Goal: Task Accomplishment & Management: Complete application form

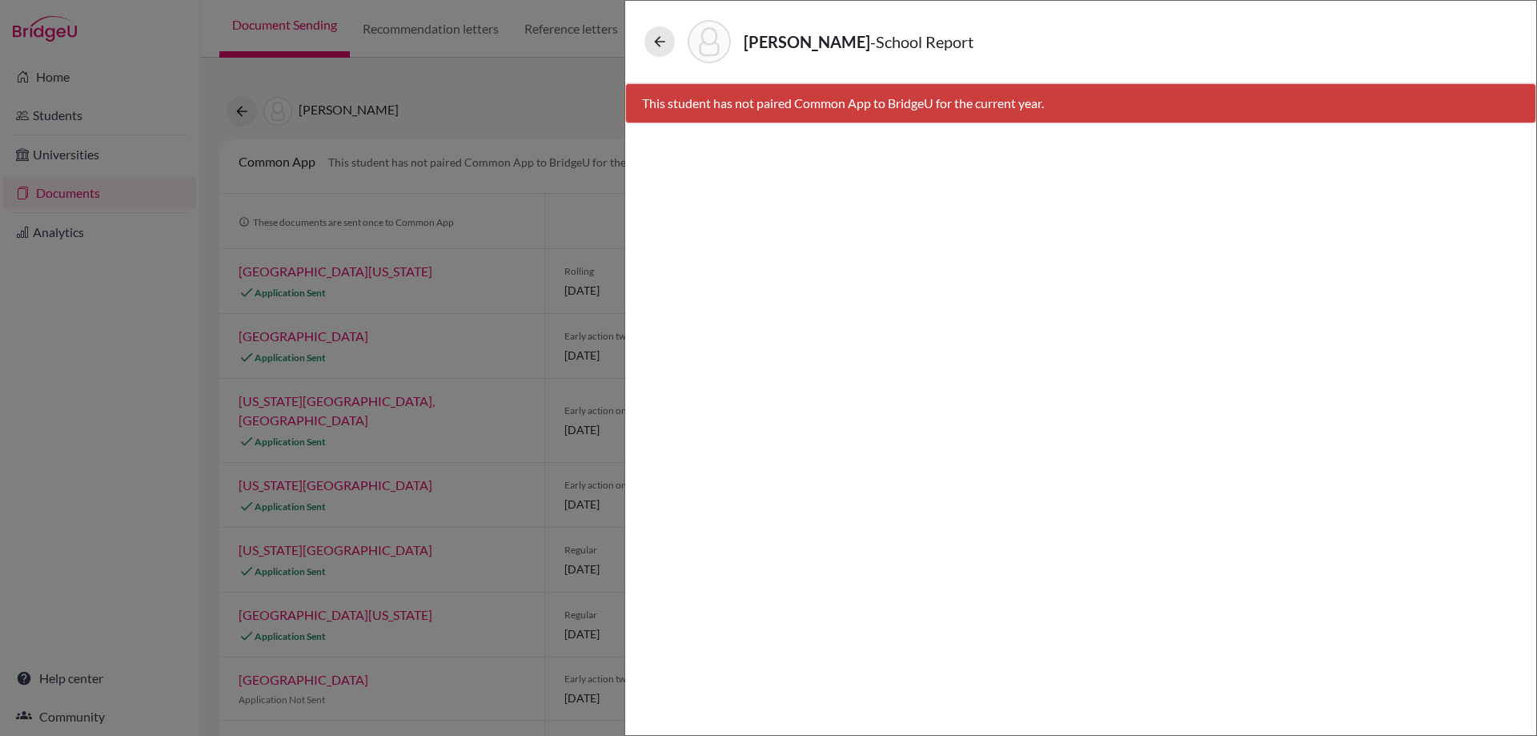
click at [51, 186] on div "CHEN, YUN-AN - School Report This student has not paired Common App to BridgeU …" at bounding box center [768, 368] width 1537 height 736
click at [644, 38] on div "CHEN, YUN-AN - School Report" at bounding box center [1081, 41] width 898 height 69
click at [659, 30] on button at bounding box center [660, 41] width 30 height 30
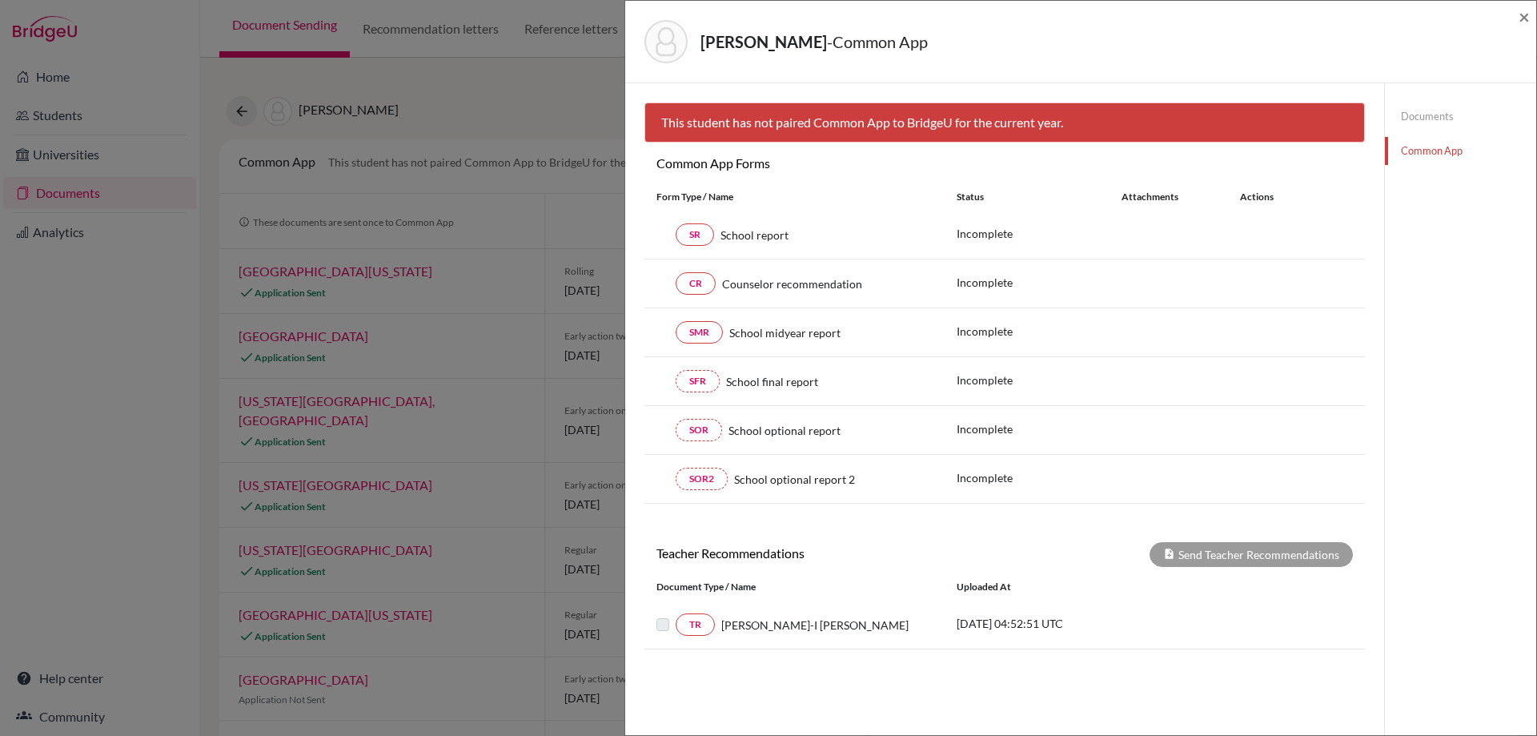
click at [80, 166] on div "CHEN, YUN-AN - Common App × × This student has not paired Common App to BridgeU…" at bounding box center [768, 368] width 1537 height 736
click at [1523, 18] on span "×" at bounding box center [1524, 16] width 11 height 23
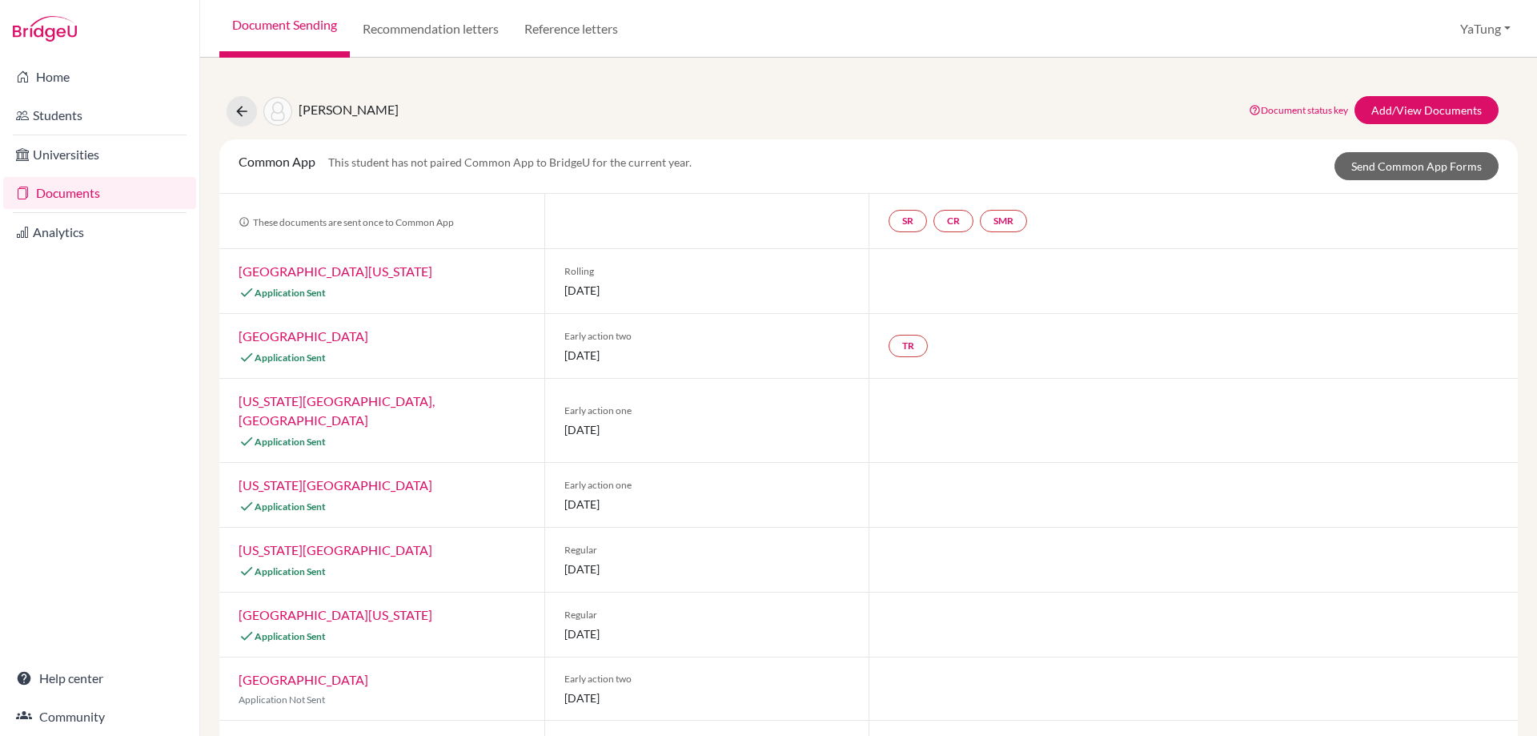
click at [64, 188] on link "Documents" at bounding box center [99, 193] width 193 height 32
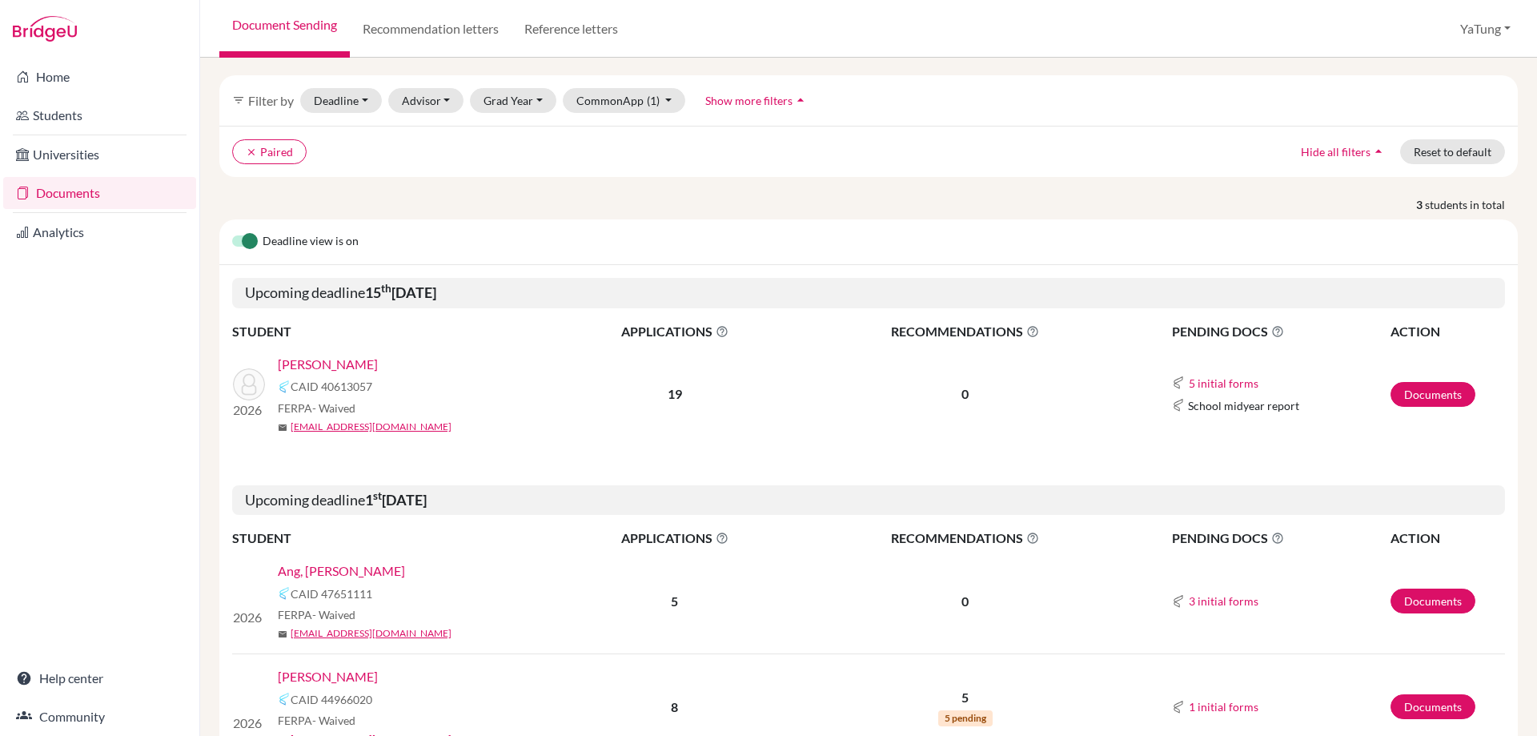
scroll to position [80, 0]
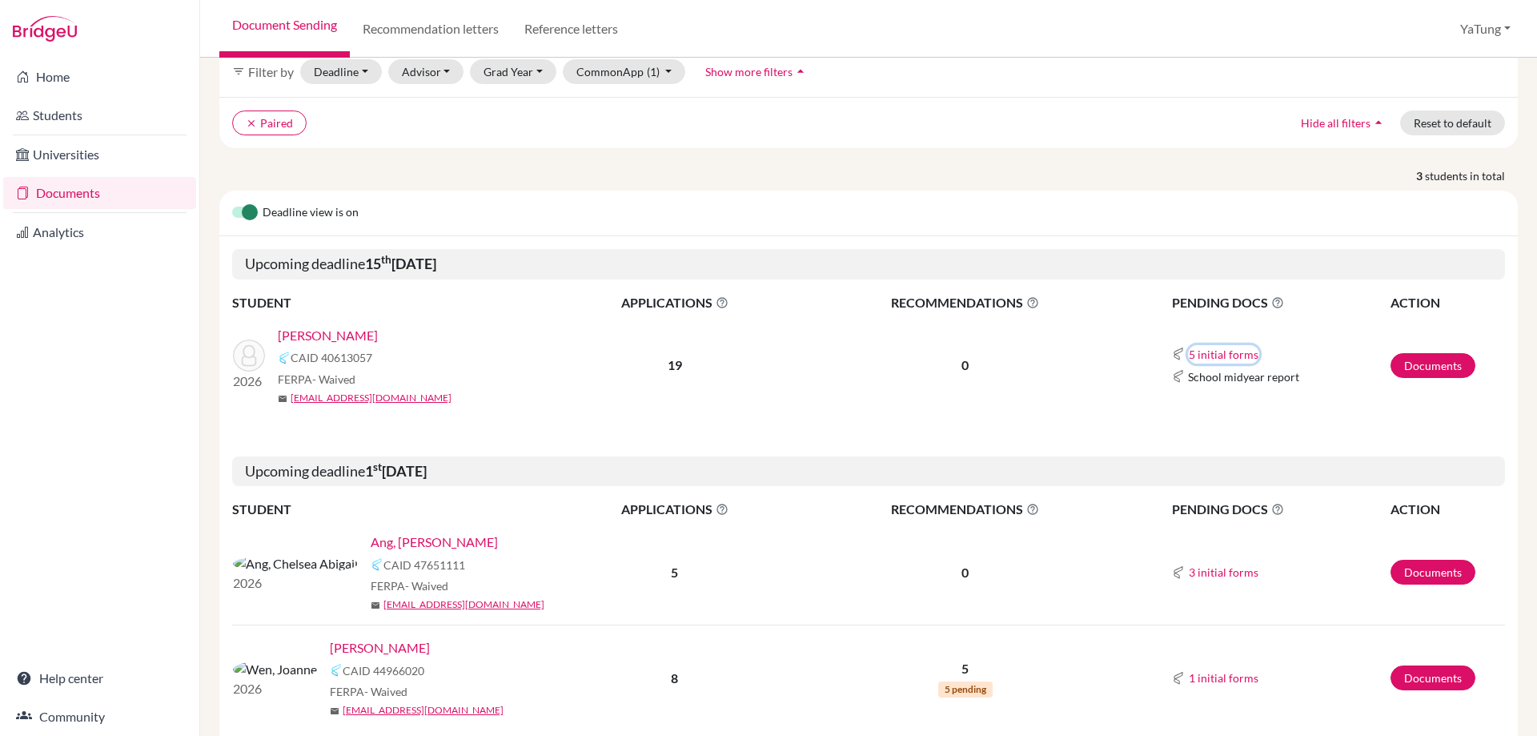
click at [1214, 356] on button "5 initial forms" at bounding box center [1223, 354] width 71 height 18
click at [1253, 388] on div "Counselor recommendation" at bounding box center [1260, 383] width 140 height 17
click at [1434, 359] on link "Documents" at bounding box center [1433, 365] width 85 height 25
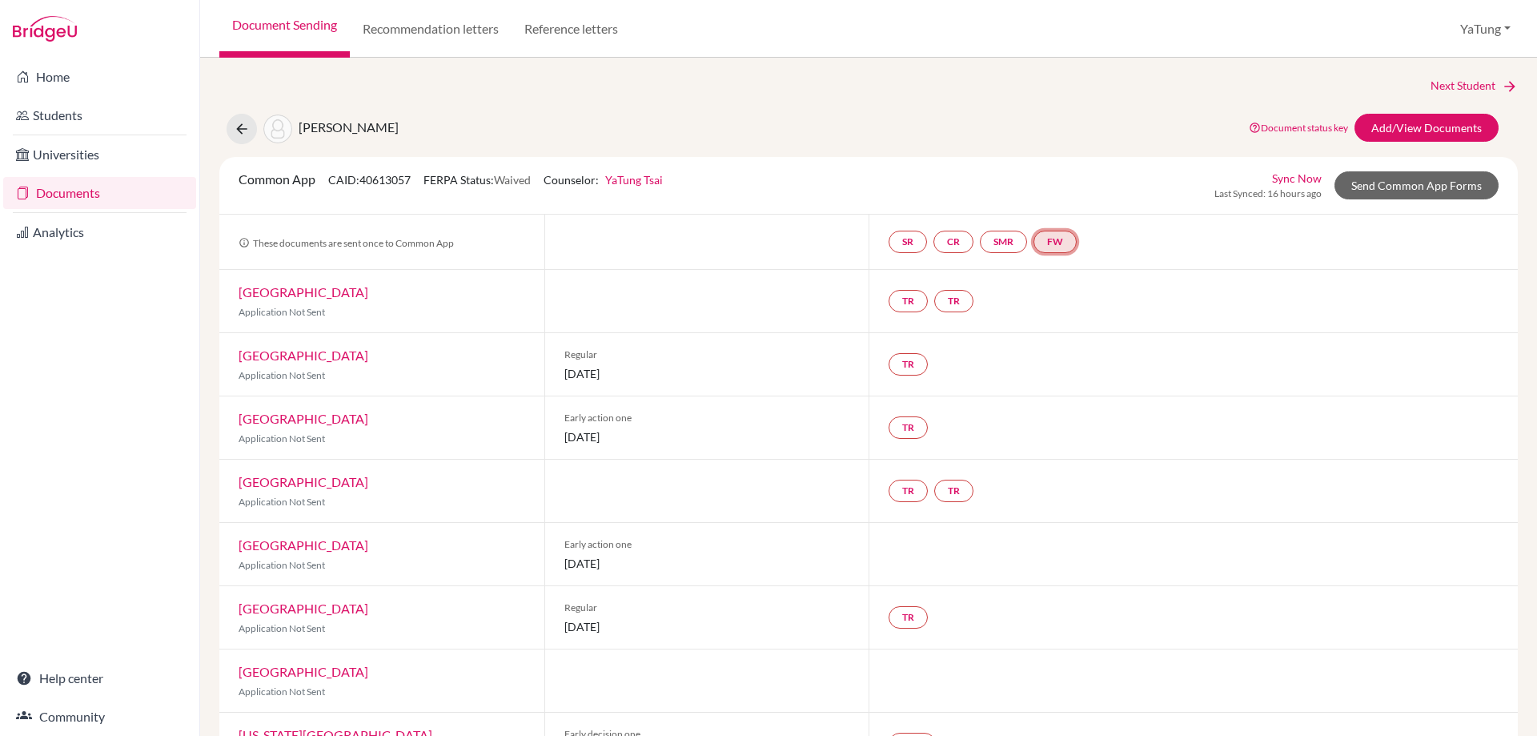
click at [1058, 242] on link "FW" at bounding box center [1055, 242] width 43 height 22
click at [1055, 203] on small "Incomplete" at bounding box center [1060, 209] width 58 height 14
click at [1048, 168] on h3 "Fee waiver" at bounding box center [1061, 164] width 78 height 29
click at [1067, 238] on link "FW" at bounding box center [1055, 242] width 43 height 22
click at [1070, 203] on small "Incomplete" at bounding box center [1060, 209] width 58 height 14
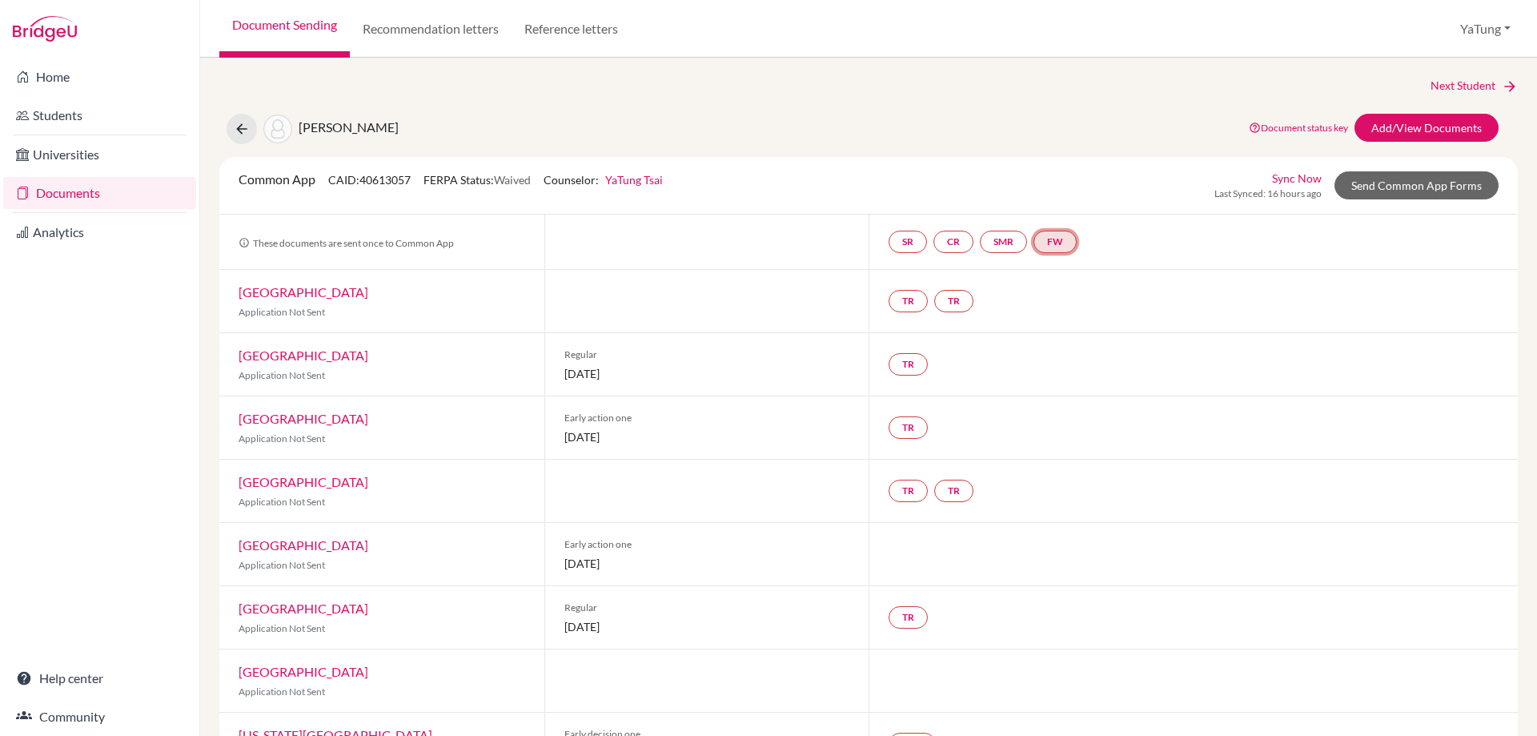
click at [1062, 240] on link "FW" at bounding box center [1055, 242] width 43 height 22
click at [1062, 197] on link "Fee waiver" at bounding box center [1061, 194] width 54 height 14
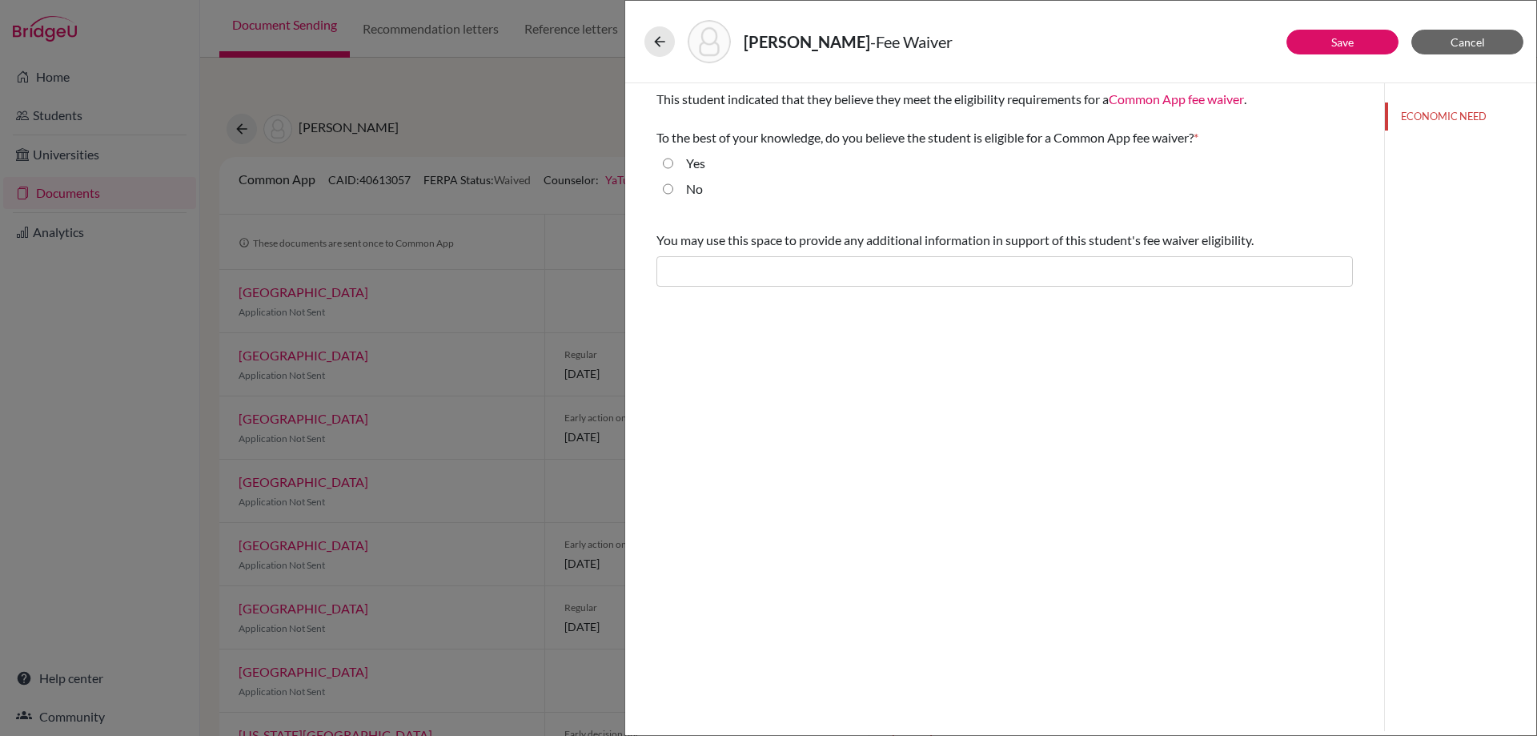
click at [685, 167] on div "Yes" at bounding box center [689, 167] width 32 height 26
click at [669, 159] on input "Yes" at bounding box center [668, 163] width 10 height 19
radio input "true"
drag, startPoint x: 785, startPoint y: 234, endPoint x: 1257, endPoint y: 224, distance: 471.7
click at [1257, 224] on div "You may use this space to provide any additional information in support of this…" at bounding box center [1005, 258] width 697 height 69
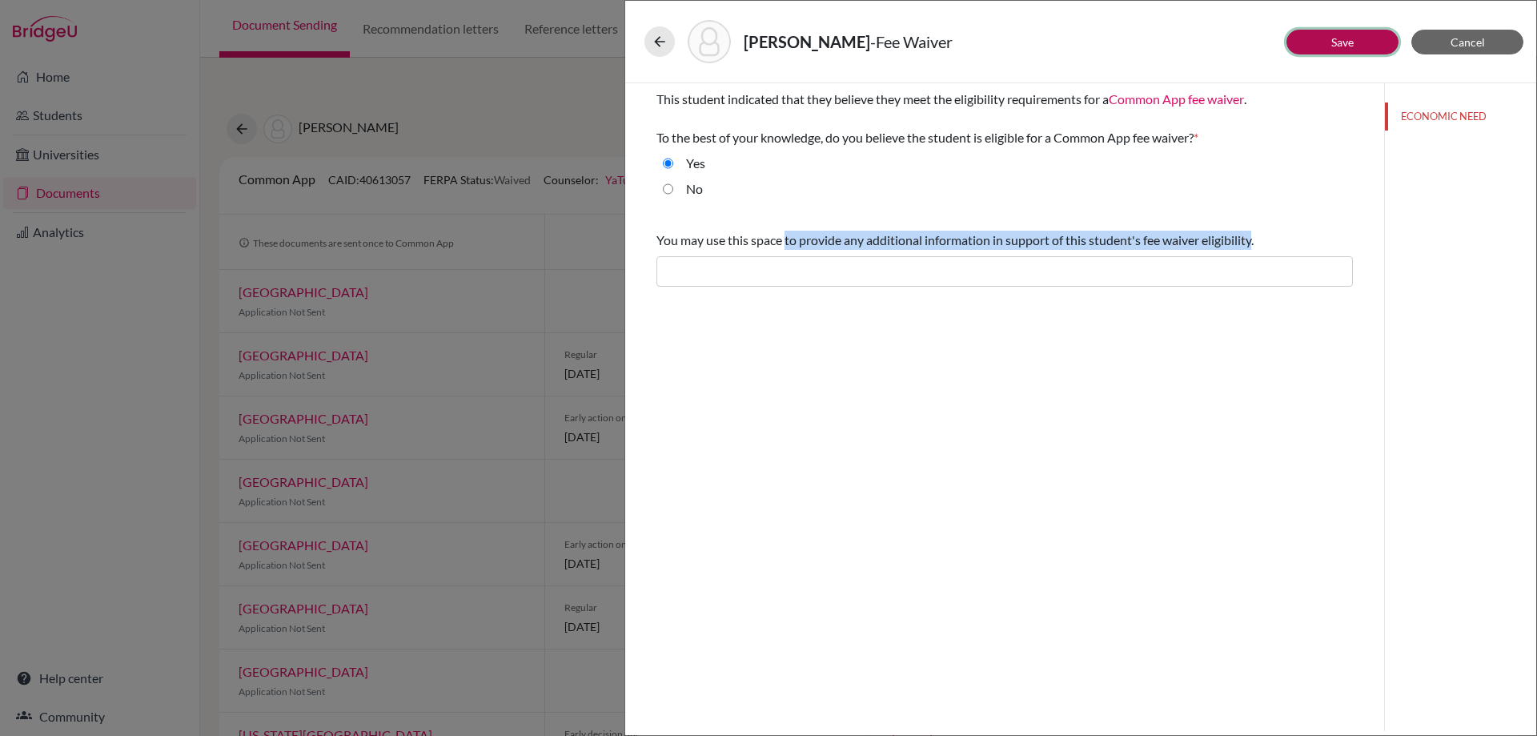
click at [1308, 50] on button "Save" at bounding box center [1343, 42] width 112 height 25
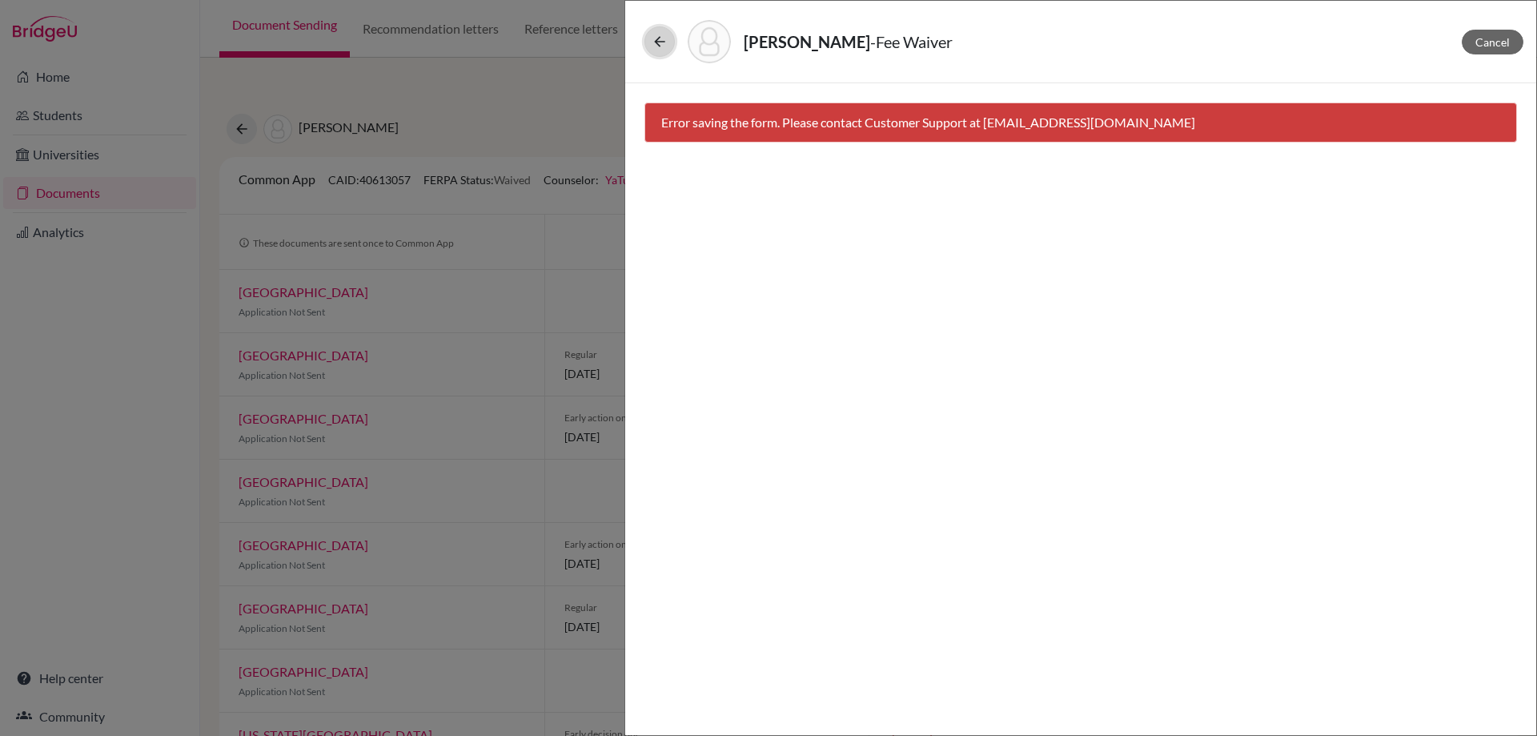
click at [665, 42] on icon at bounding box center [660, 42] width 16 height 16
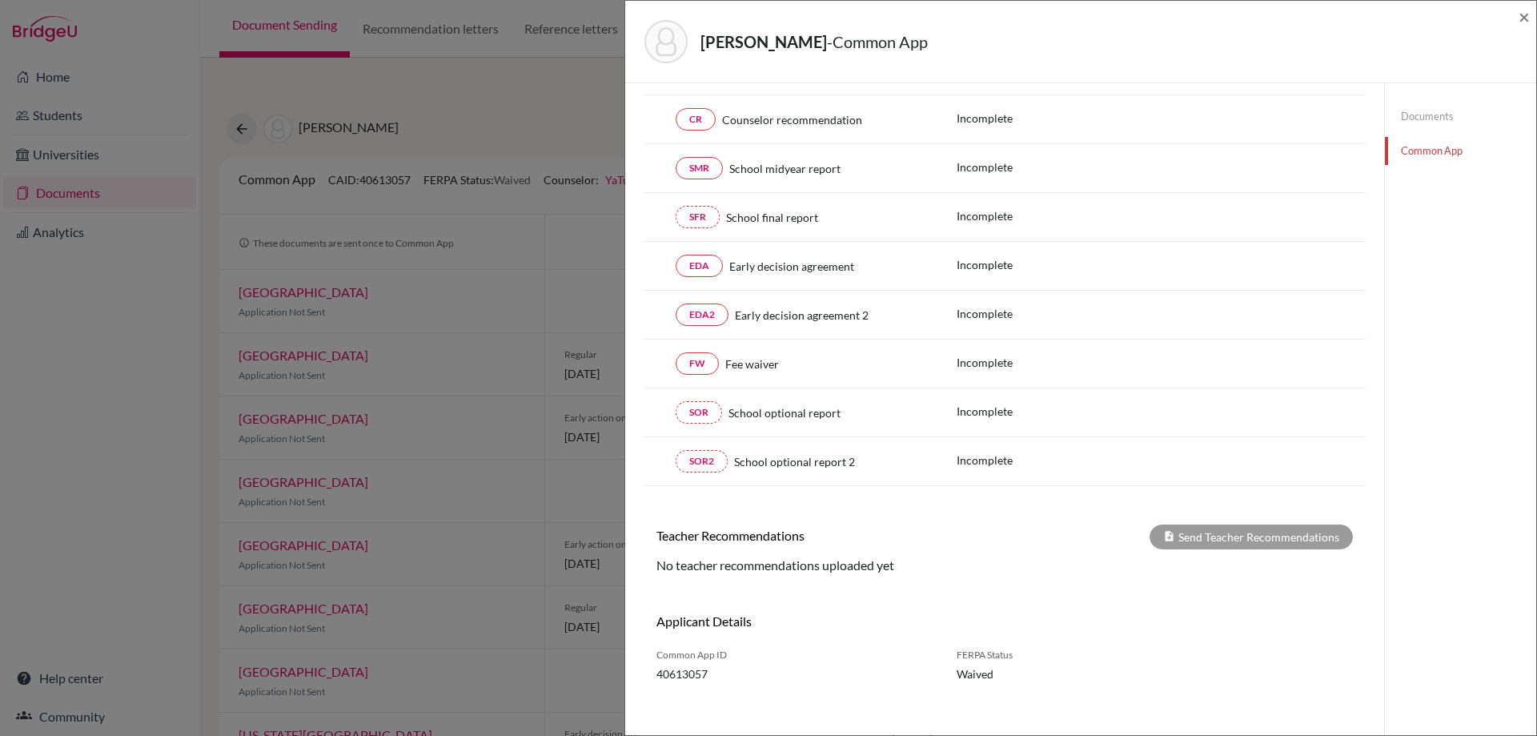
scroll to position [266, 0]
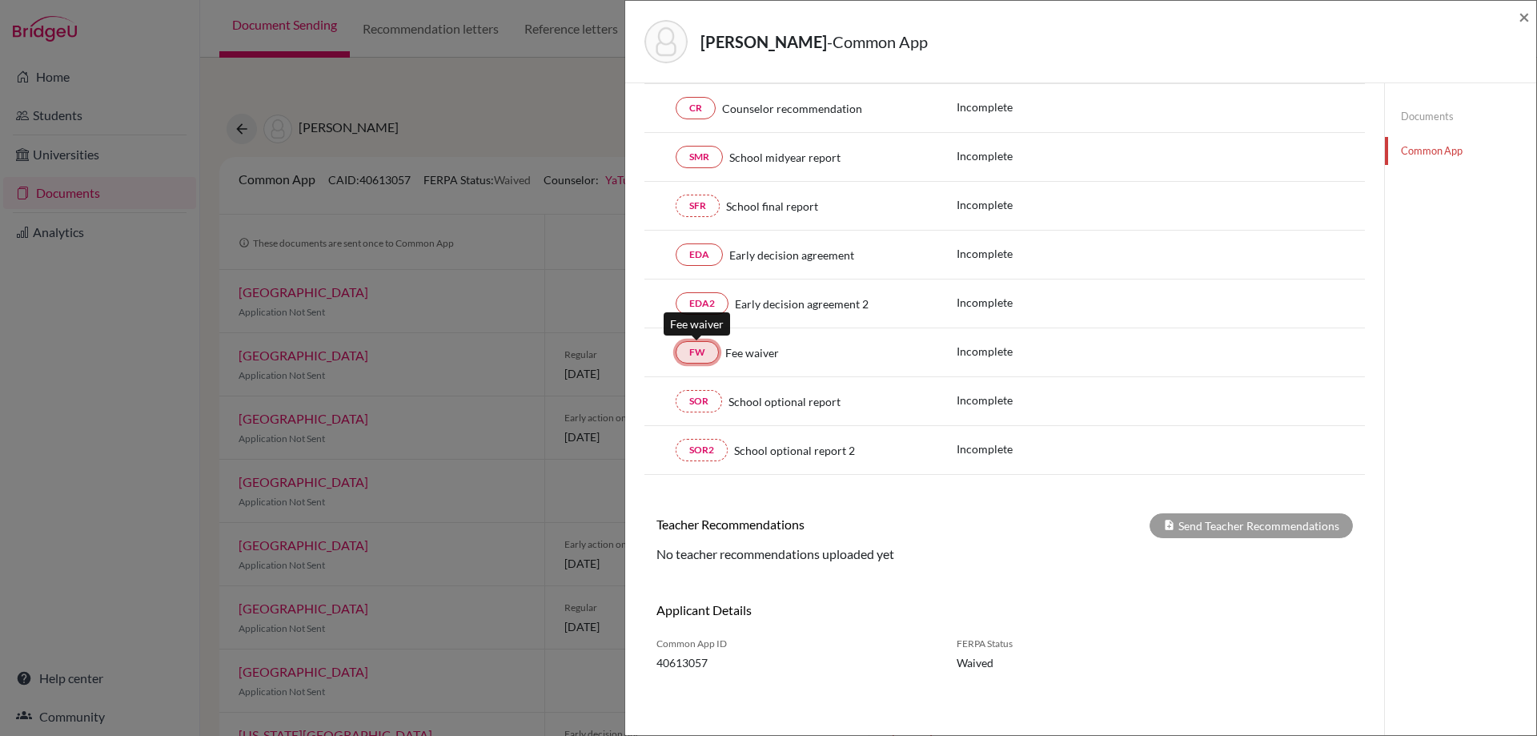
click at [685, 355] on link "FW" at bounding box center [697, 352] width 43 height 22
click at [695, 358] on link "FW" at bounding box center [697, 352] width 43 height 22
click at [872, 349] on div "Fee waiver" at bounding box center [826, 352] width 214 height 17
click at [994, 348] on p "Incomplete" at bounding box center [1039, 351] width 165 height 17
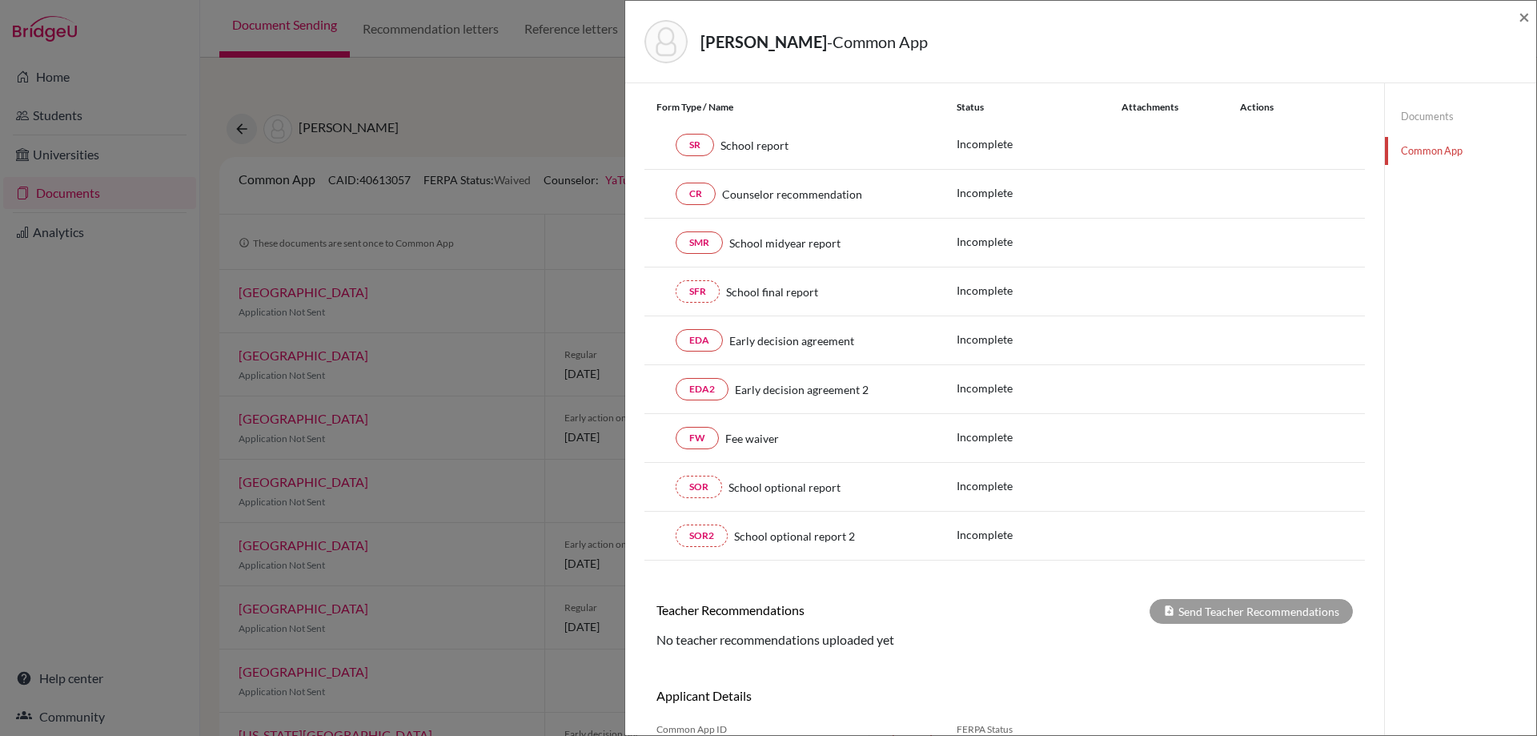
scroll to position [0, 0]
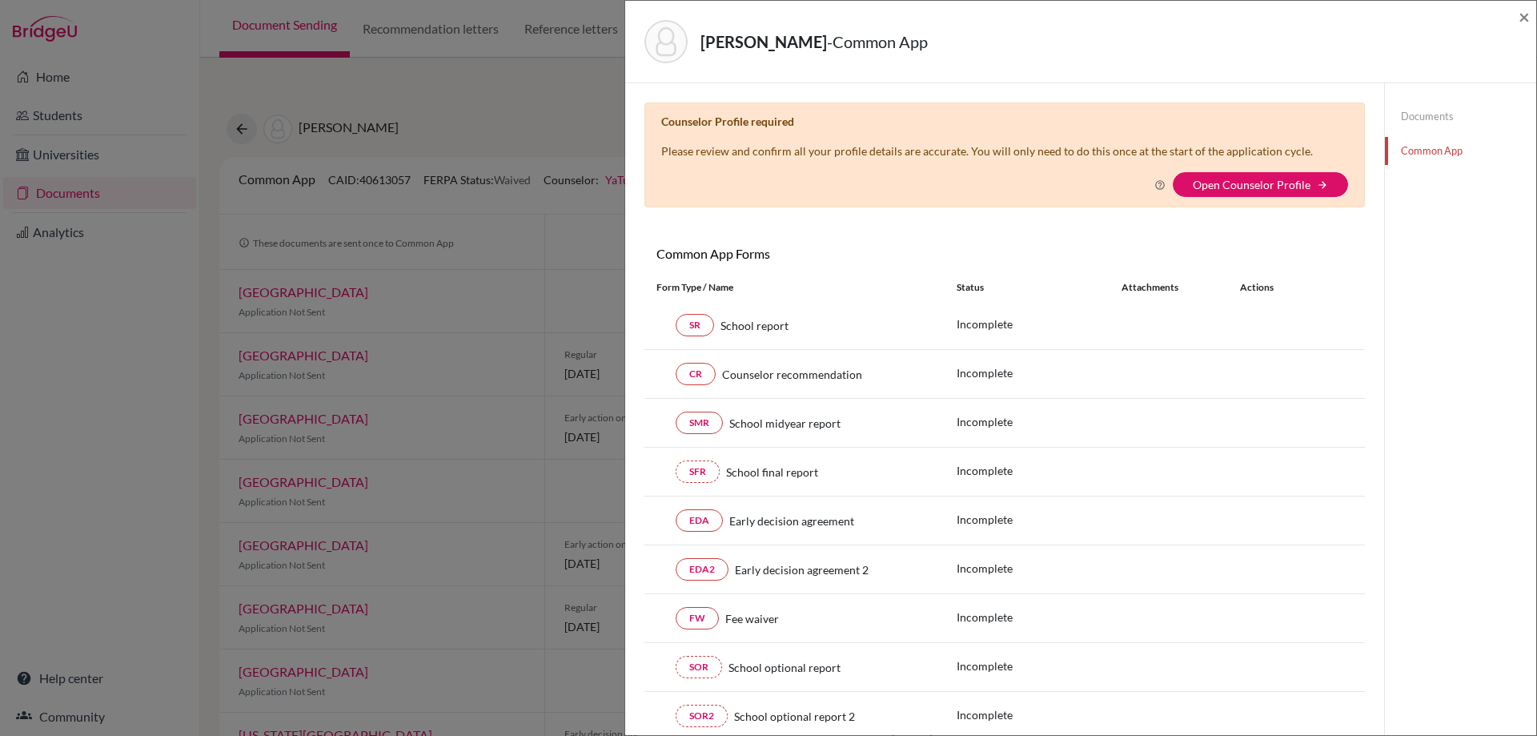
click at [1428, 163] on link "Common App" at bounding box center [1460, 151] width 151 height 28
click at [1122, 283] on div "Attachments" at bounding box center [1171, 287] width 99 height 14
click at [1237, 184] on link "Open Counselor Profile" at bounding box center [1252, 185] width 118 height 14
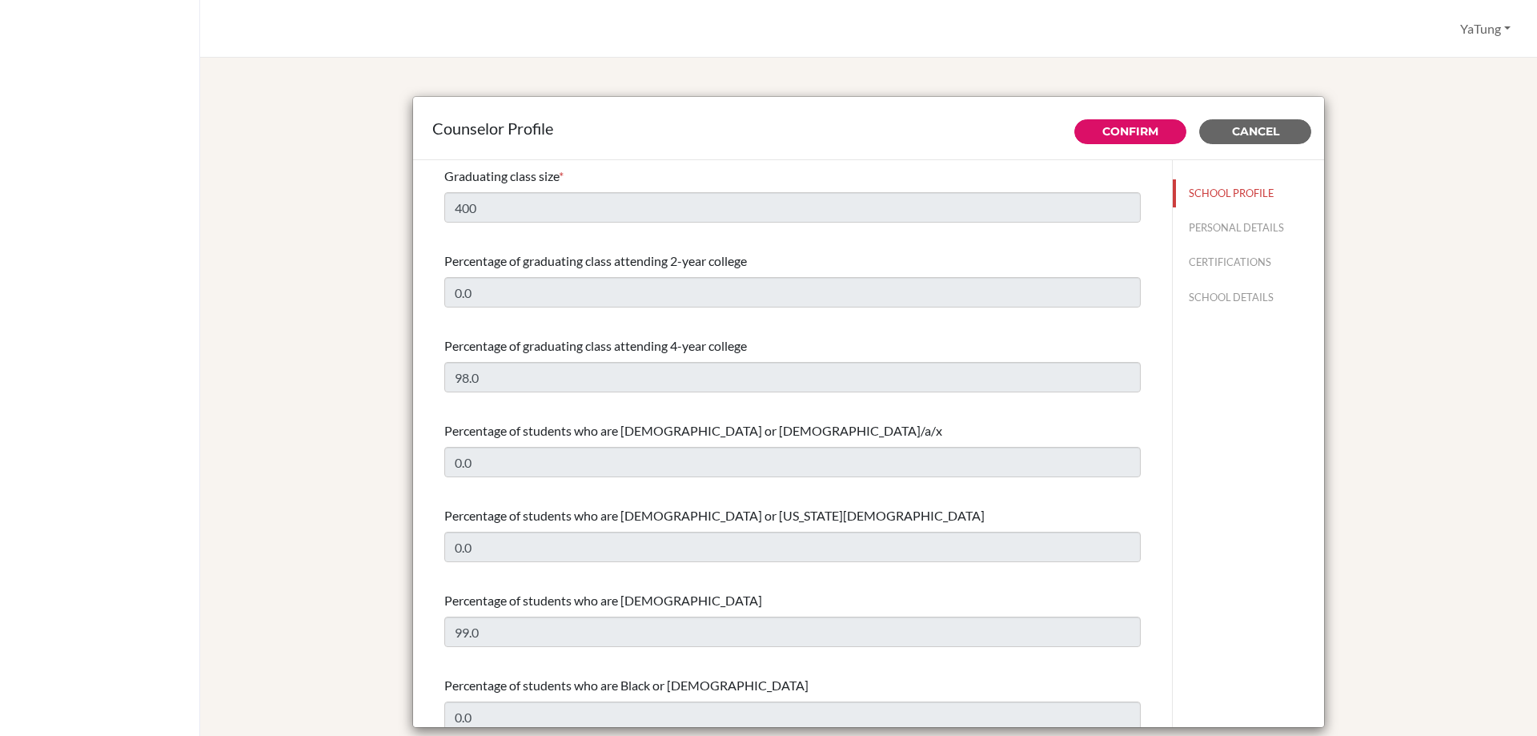
select select "1"
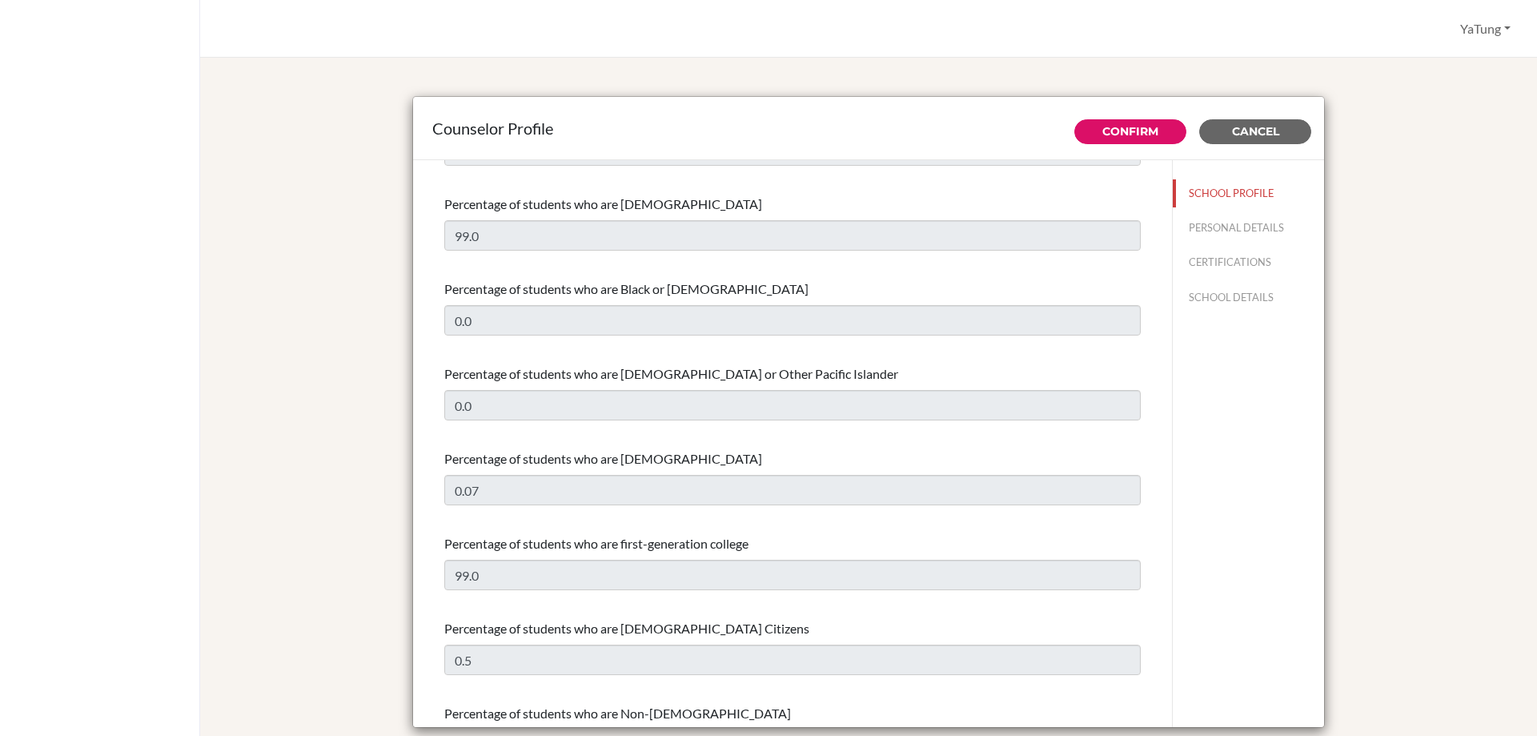
scroll to position [400, 0]
click at [1238, 218] on button "PERSONAL DETAILS" at bounding box center [1248, 228] width 151 height 28
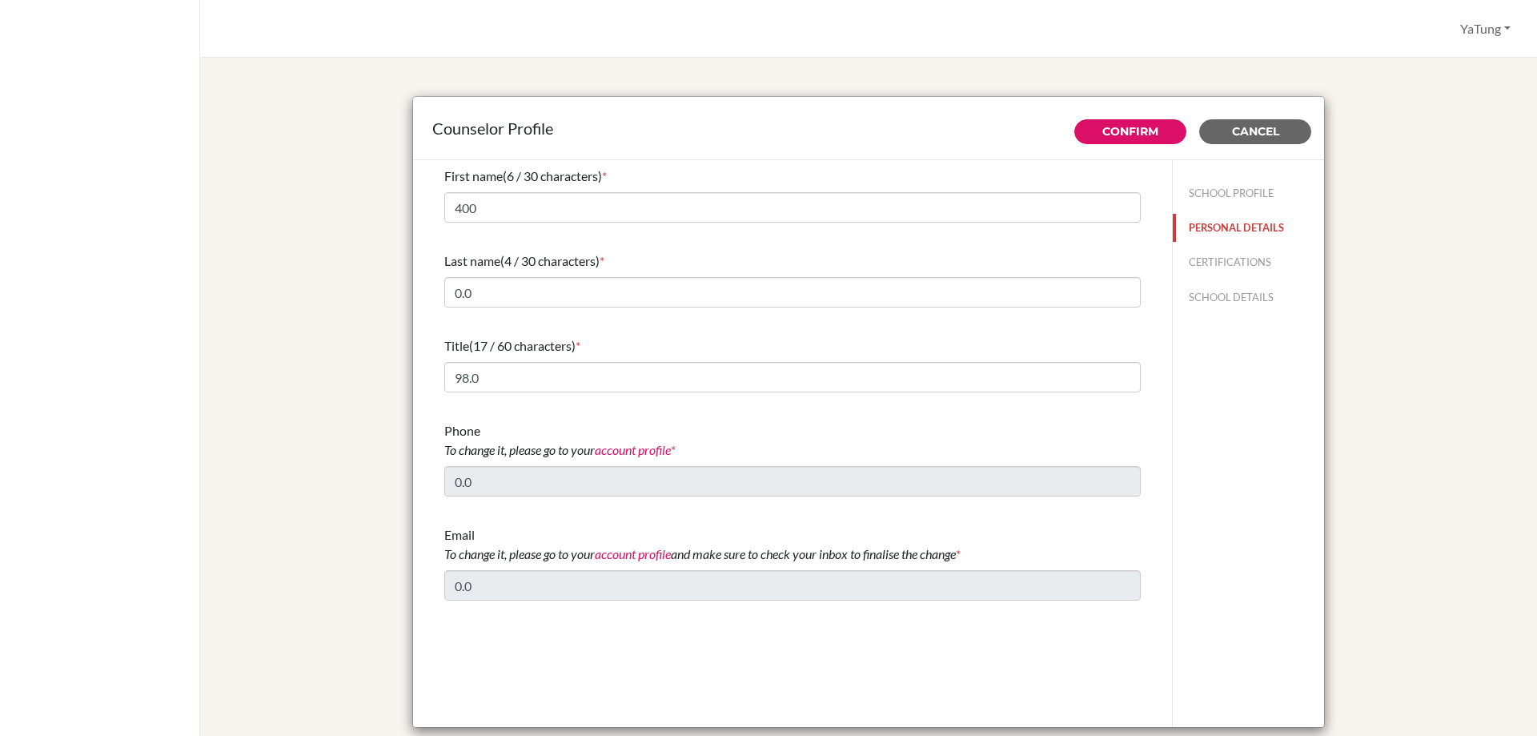
type input "YaTung"
type input "Tsai"
type input "College Counselor"
type input "886.0958018400"
type input "[EMAIL_ADDRESS][DOMAIN_NAME]"
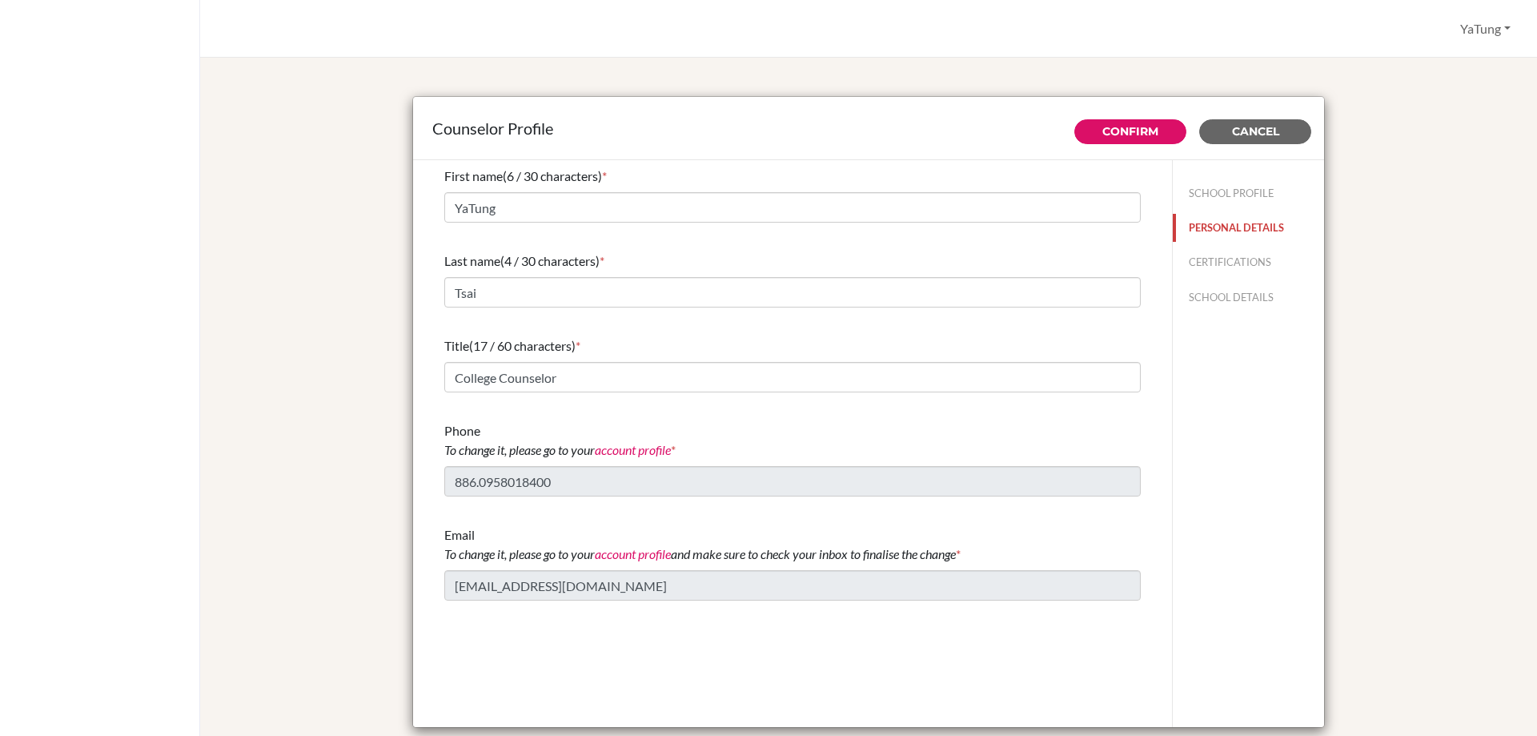
scroll to position [0, 0]
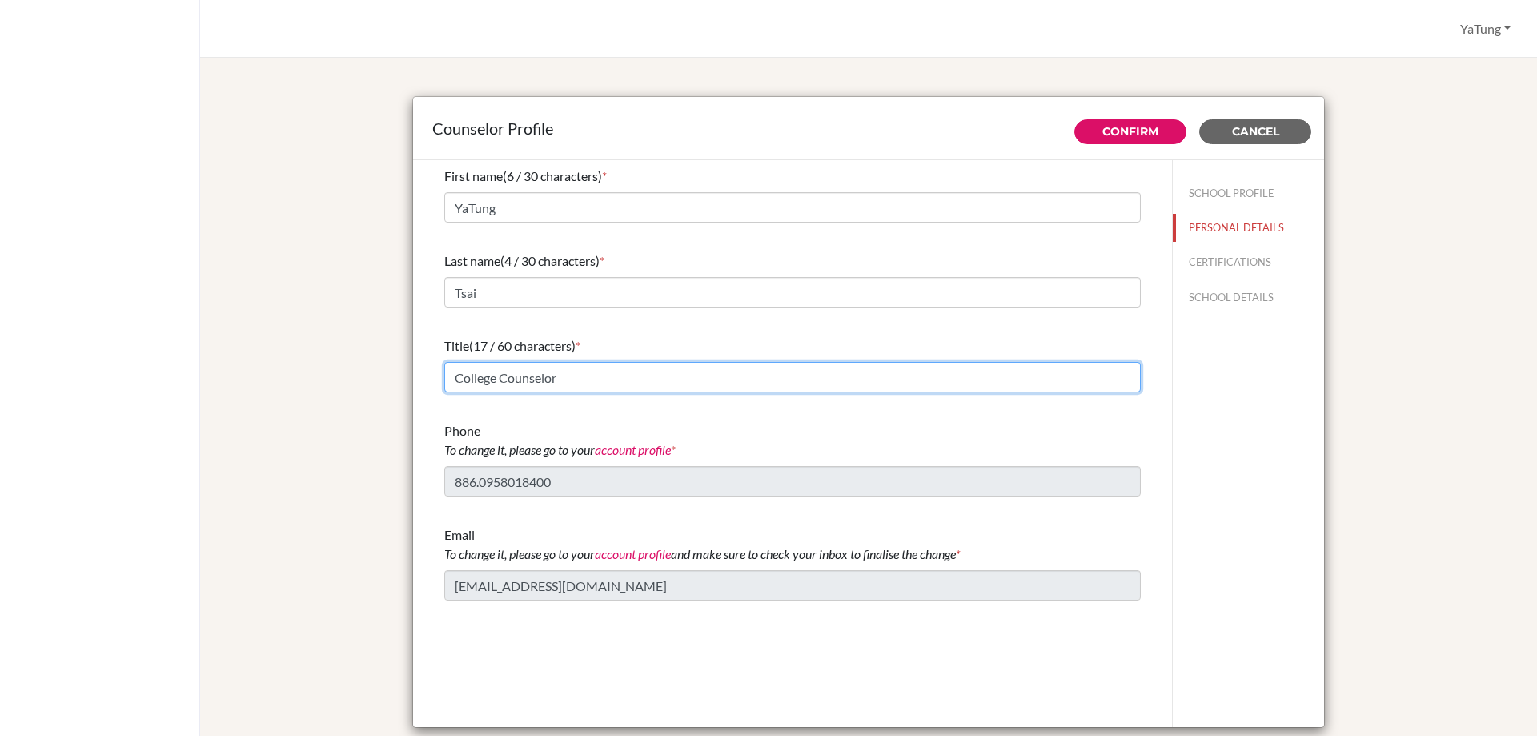
drag, startPoint x: 489, startPoint y: 388, endPoint x: 368, endPoint y: 389, distance: 120.9
click at [368, 389] on div "Counselor Profile Confirm Cancel First name (6 / 30 characters) * YaTung Last n…" at bounding box center [868, 413] width 1299 height 673
type input "University Counselor"
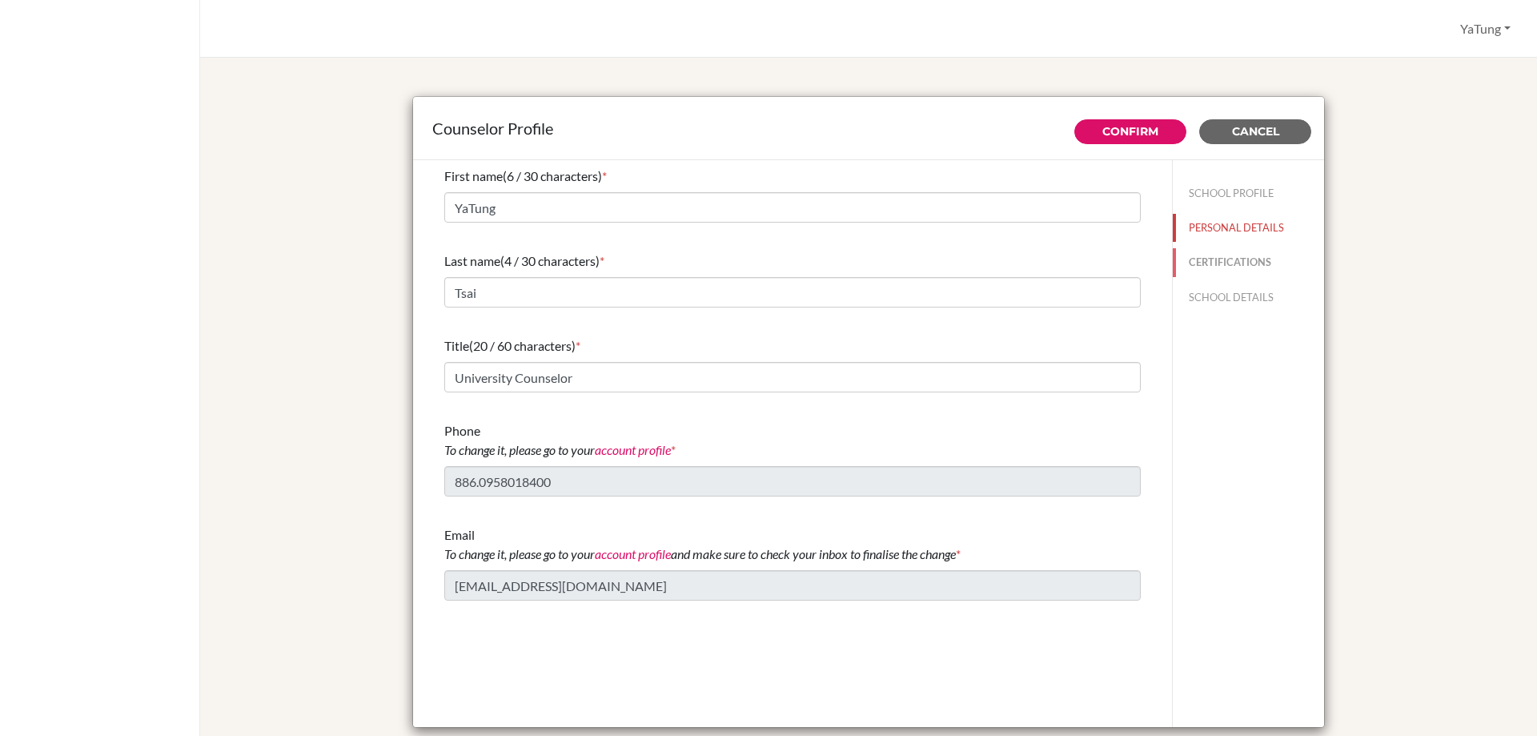
click at [1229, 251] on button "CERTIFICATIONS" at bounding box center [1248, 262] width 151 height 28
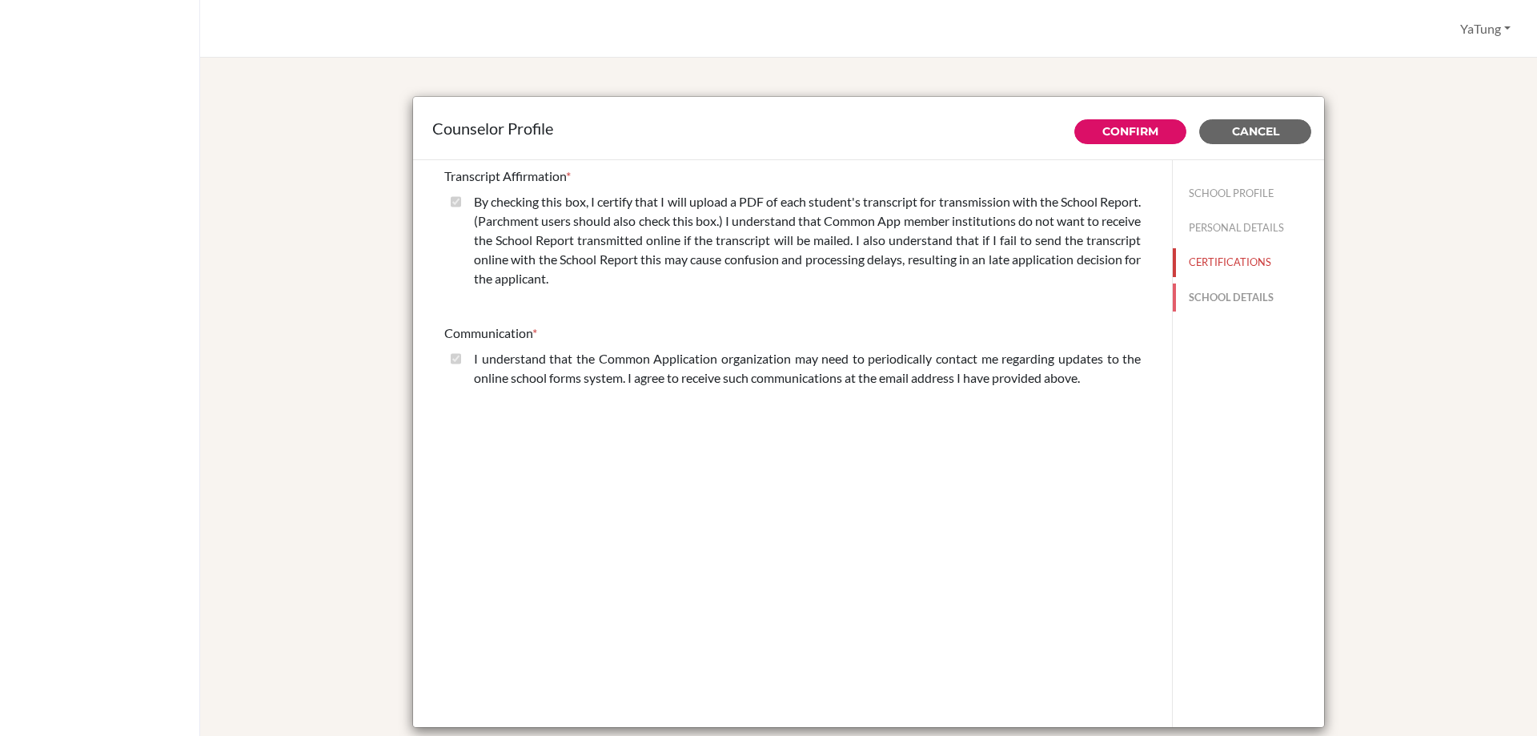
click at [1231, 303] on button "SCHOOL DETAILS" at bounding box center [1248, 297] width 151 height 28
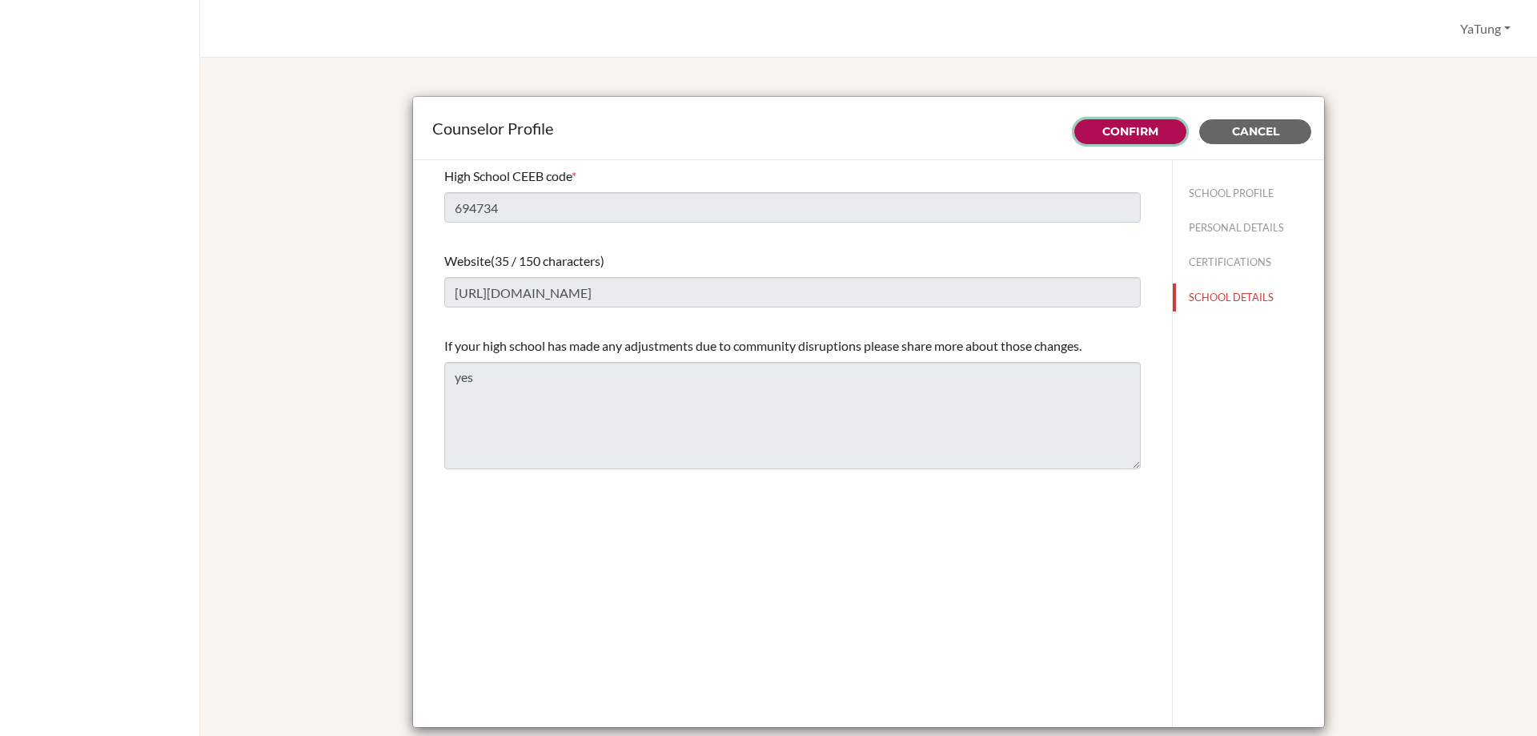
click at [1133, 143] on button "Confirm" at bounding box center [1130, 131] width 112 height 25
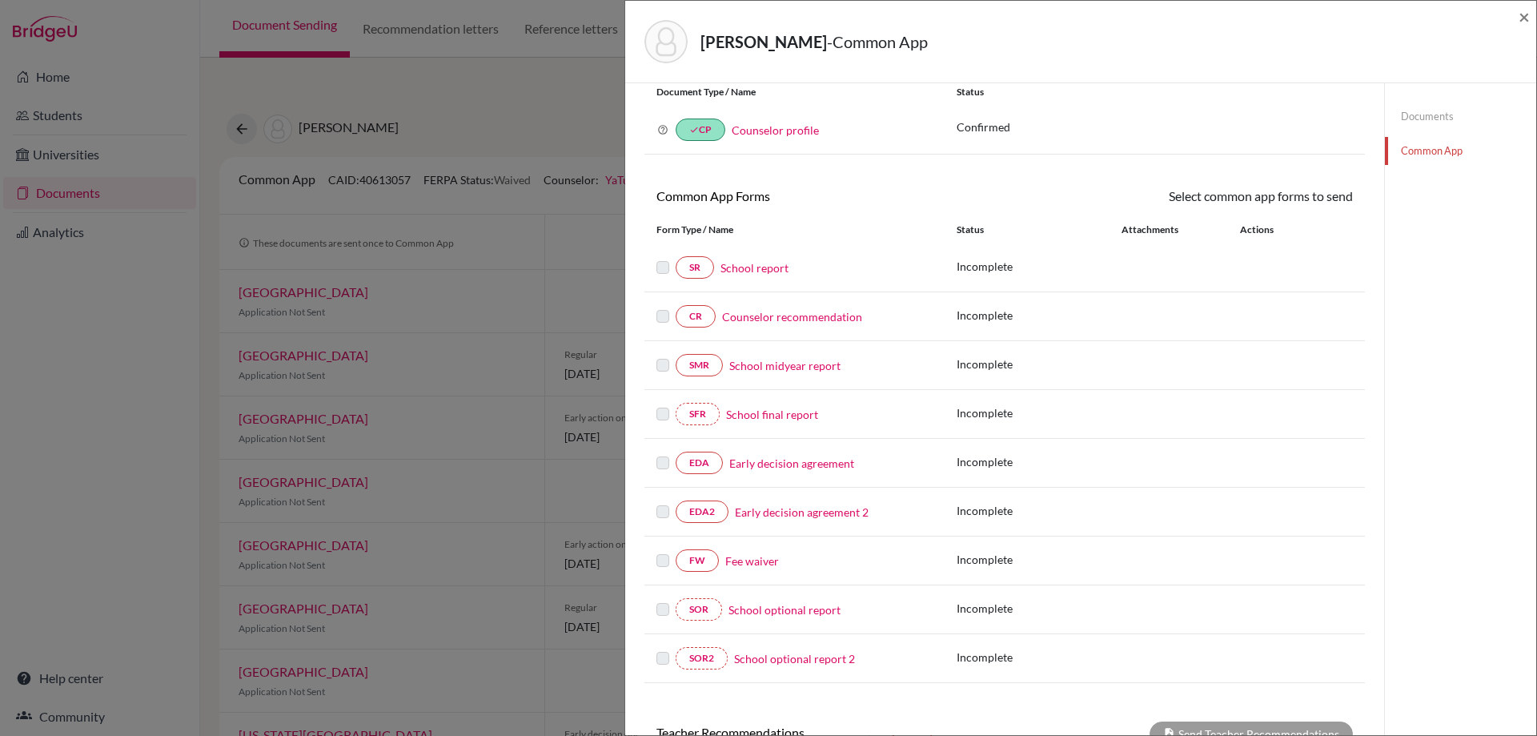
scroll to position [80, 0]
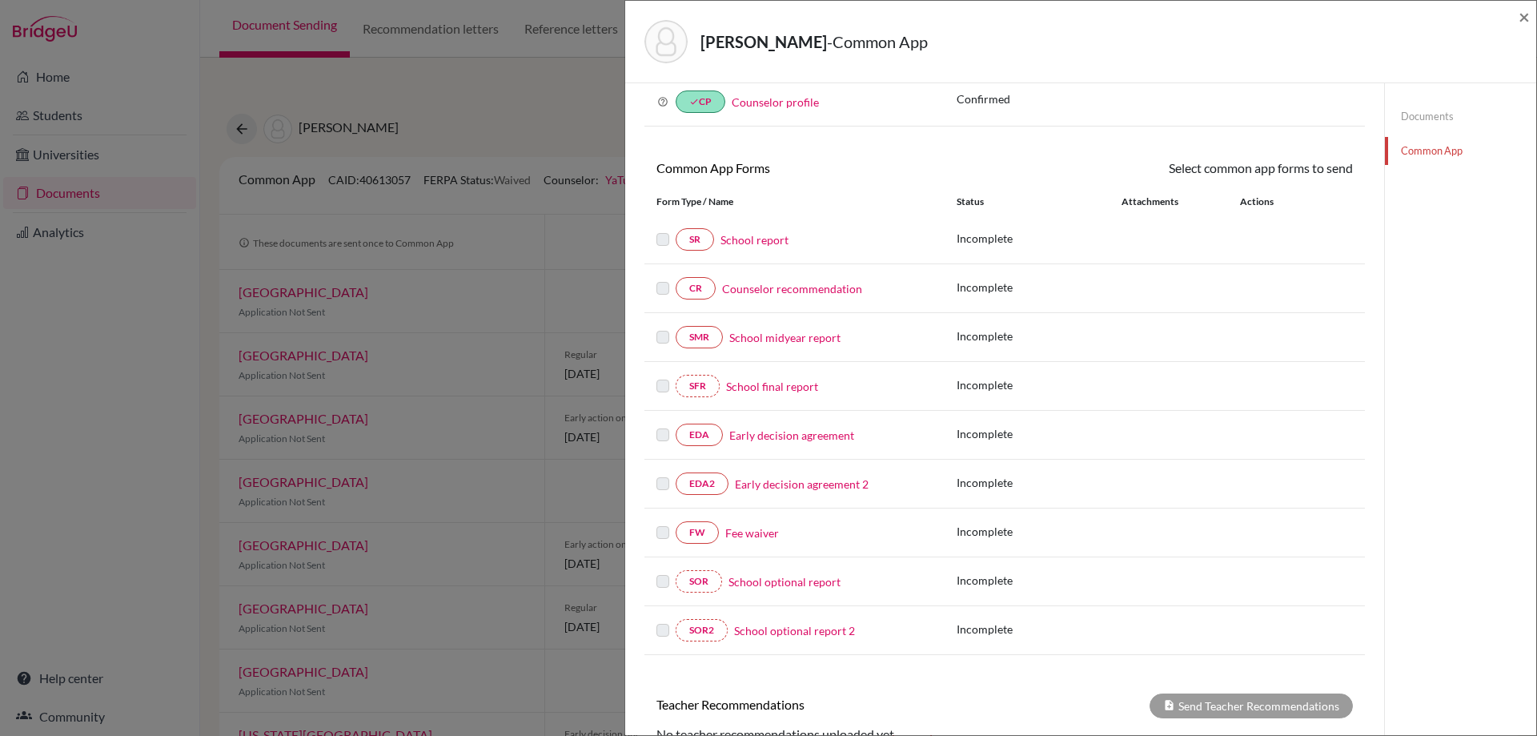
click at [758, 538] on link "Fee waiver" at bounding box center [752, 532] width 54 height 17
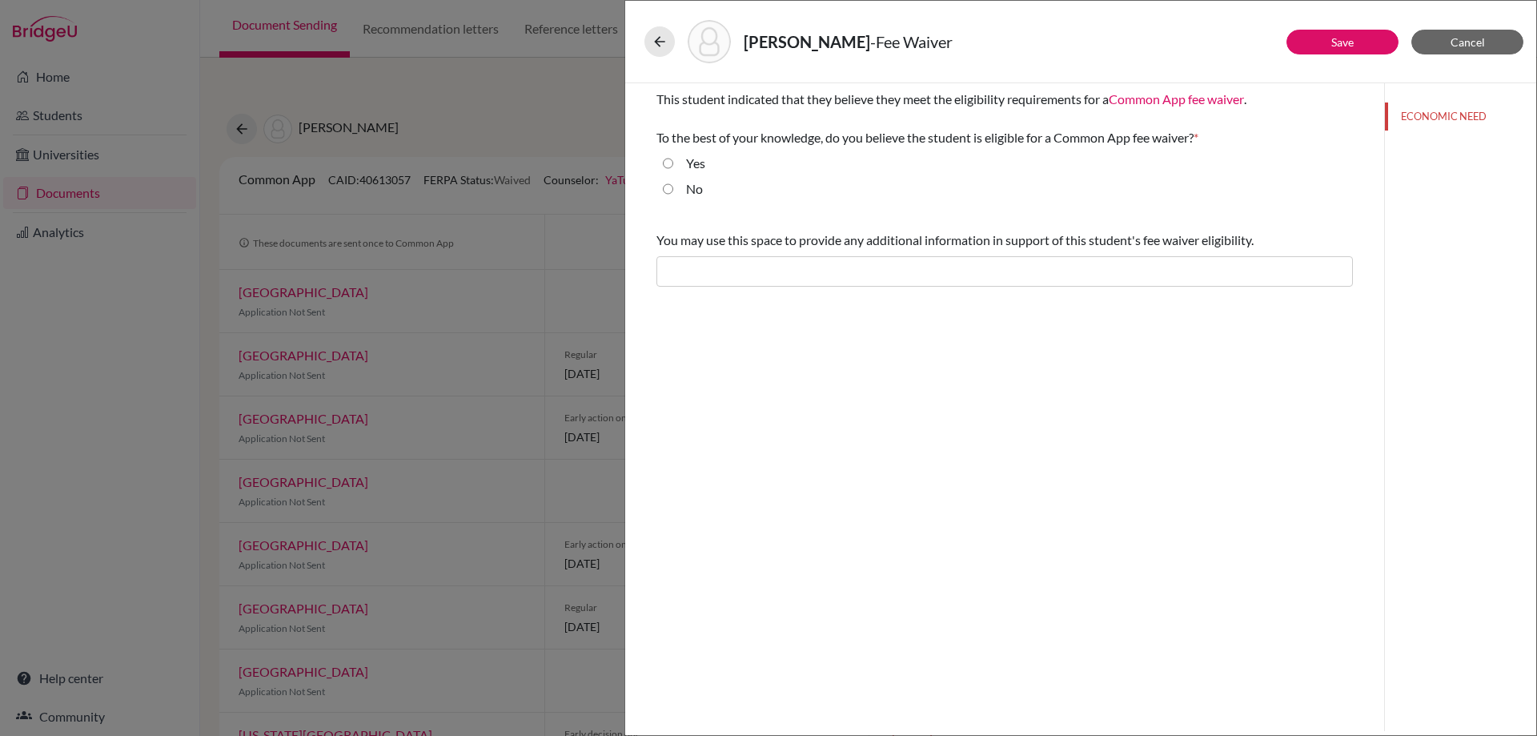
click at [670, 164] on input "Yes" at bounding box center [668, 163] width 10 height 19
radio input "true"
click at [1330, 37] on button "Save" at bounding box center [1343, 42] width 112 height 25
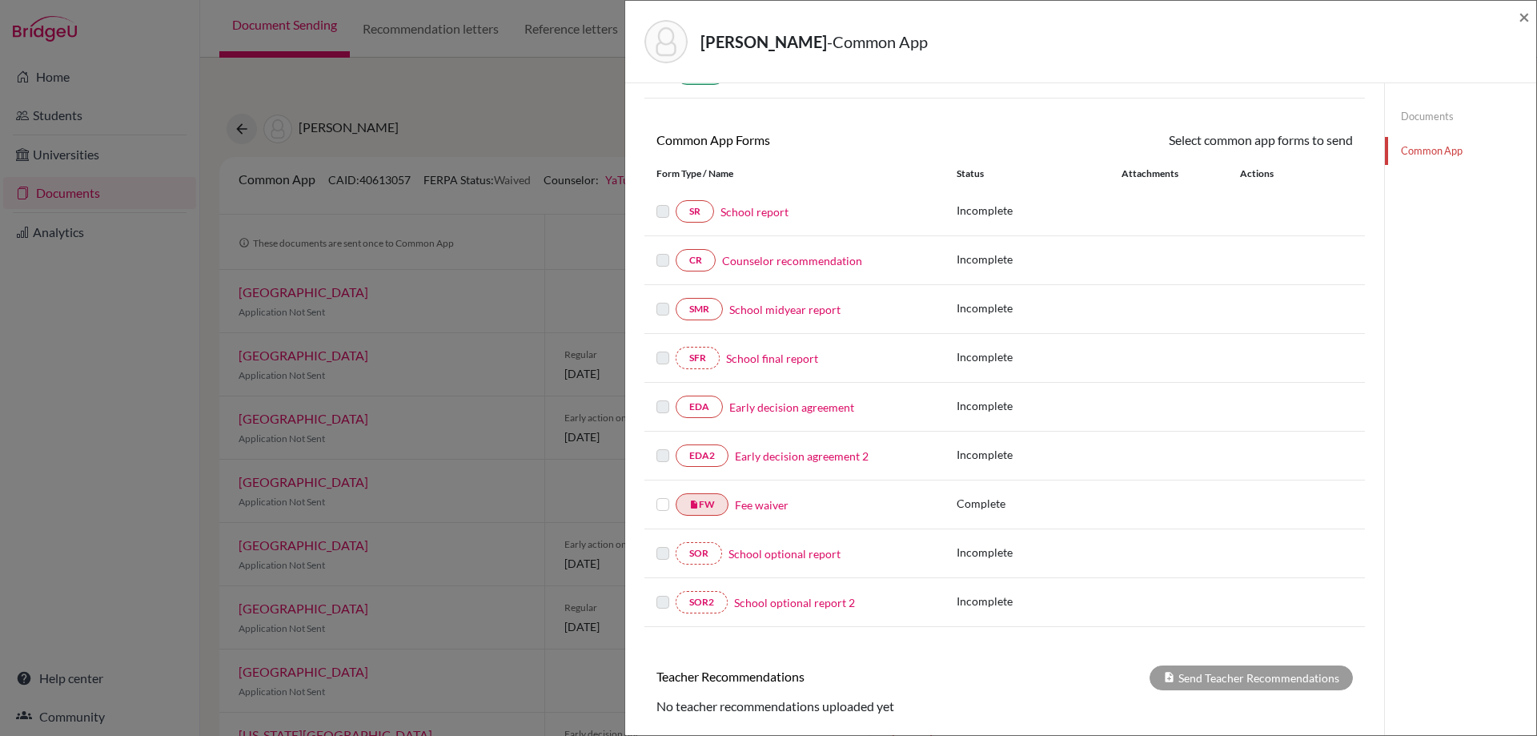
scroll to position [80, 0]
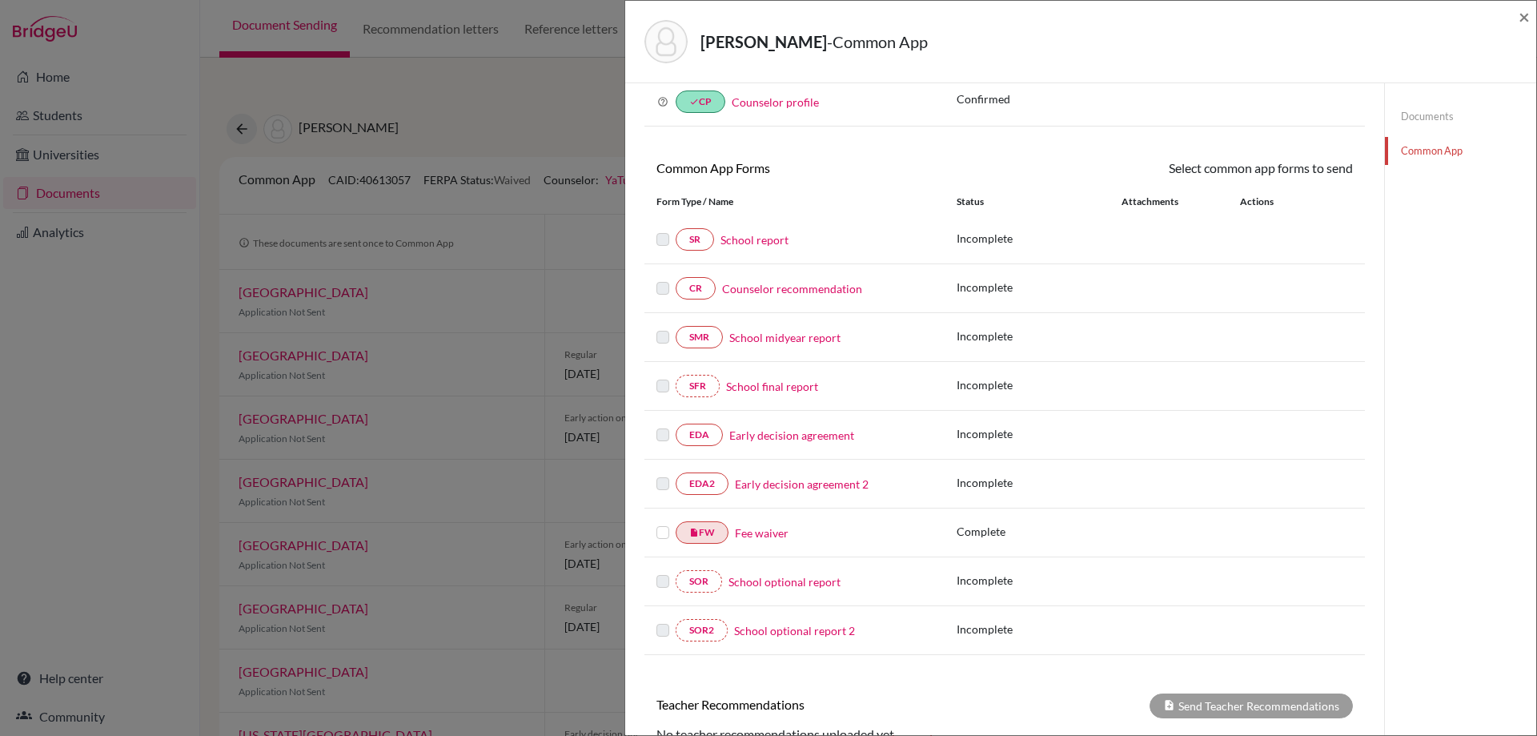
click at [665, 425] on label at bounding box center [663, 425] width 13 height 0
click at [701, 437] on link "EDA" at bounding box center [699, 435] width 47 height 22
click at [831, 438] on link "Early decision agreement" at bounding box center [791, 435] width 125 height 17
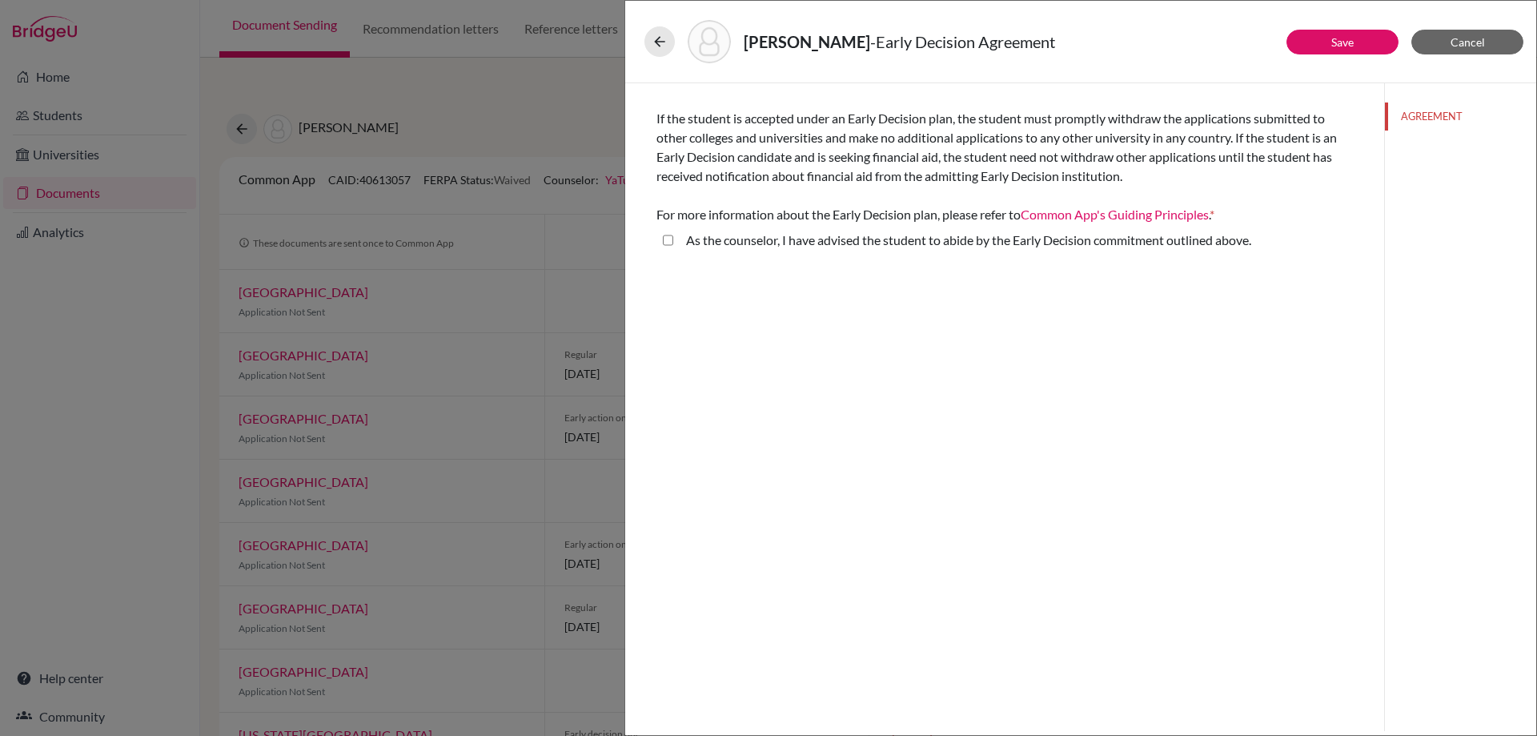
click at [680, 243] on div "As the counselor, I have advised the student to abide by the Early Decision com…" at bounding box center [962, 244] width 578 height 26
click at [677, 243] on div "As the counselor, I have advised the student to abide by the Early Decision com…" at bounding box center [962, 244] width 578 height 26
click at [669, 244] on above\ "As the counselor, I have advised the student to abide by the Early Decision com…" at bounding box center [668, 240] width 10 height 19
checkbox above\ "true"
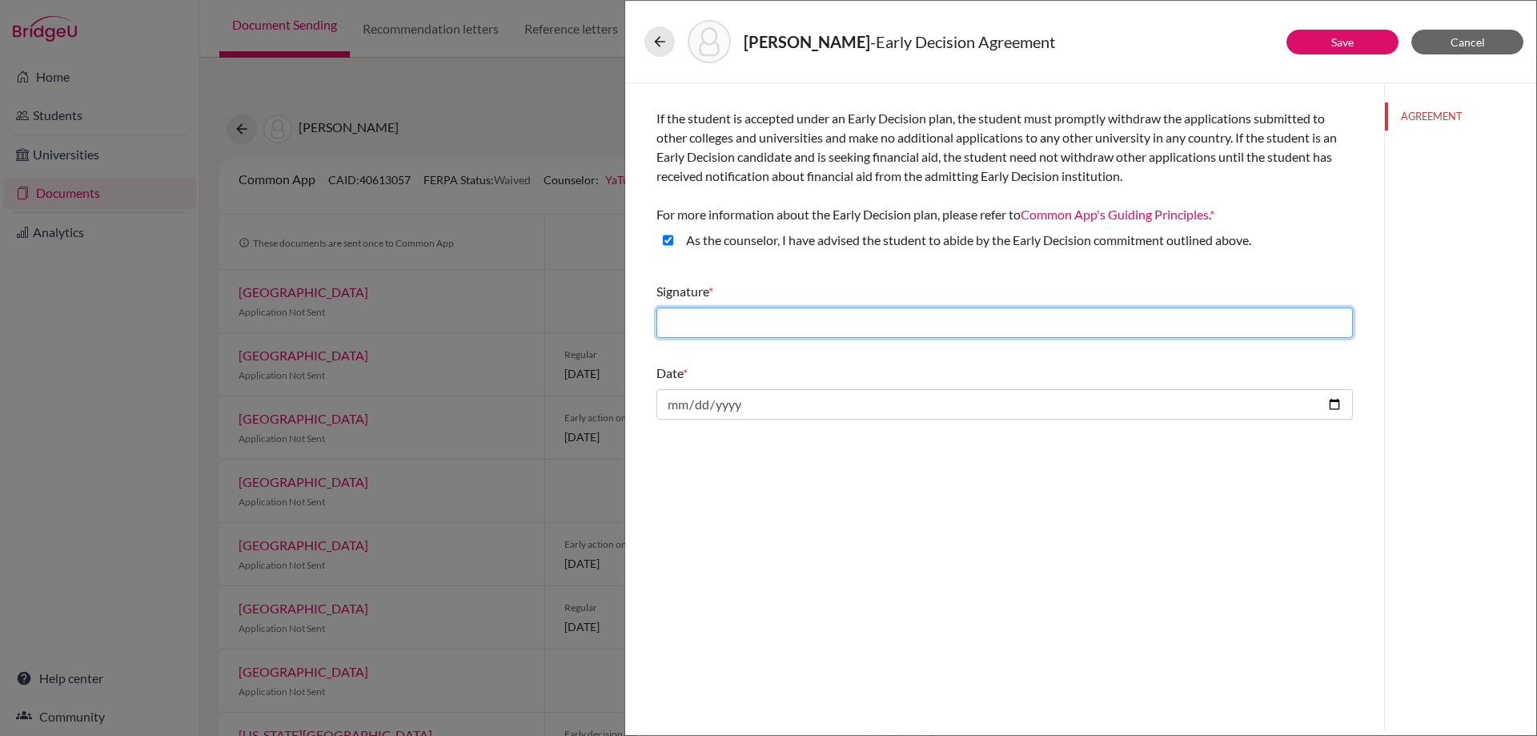
click at [1040, 317] on input "text" at bounding box center [1005, 322] width 697 height 30
type input "Ya [PERSON_NAME]"
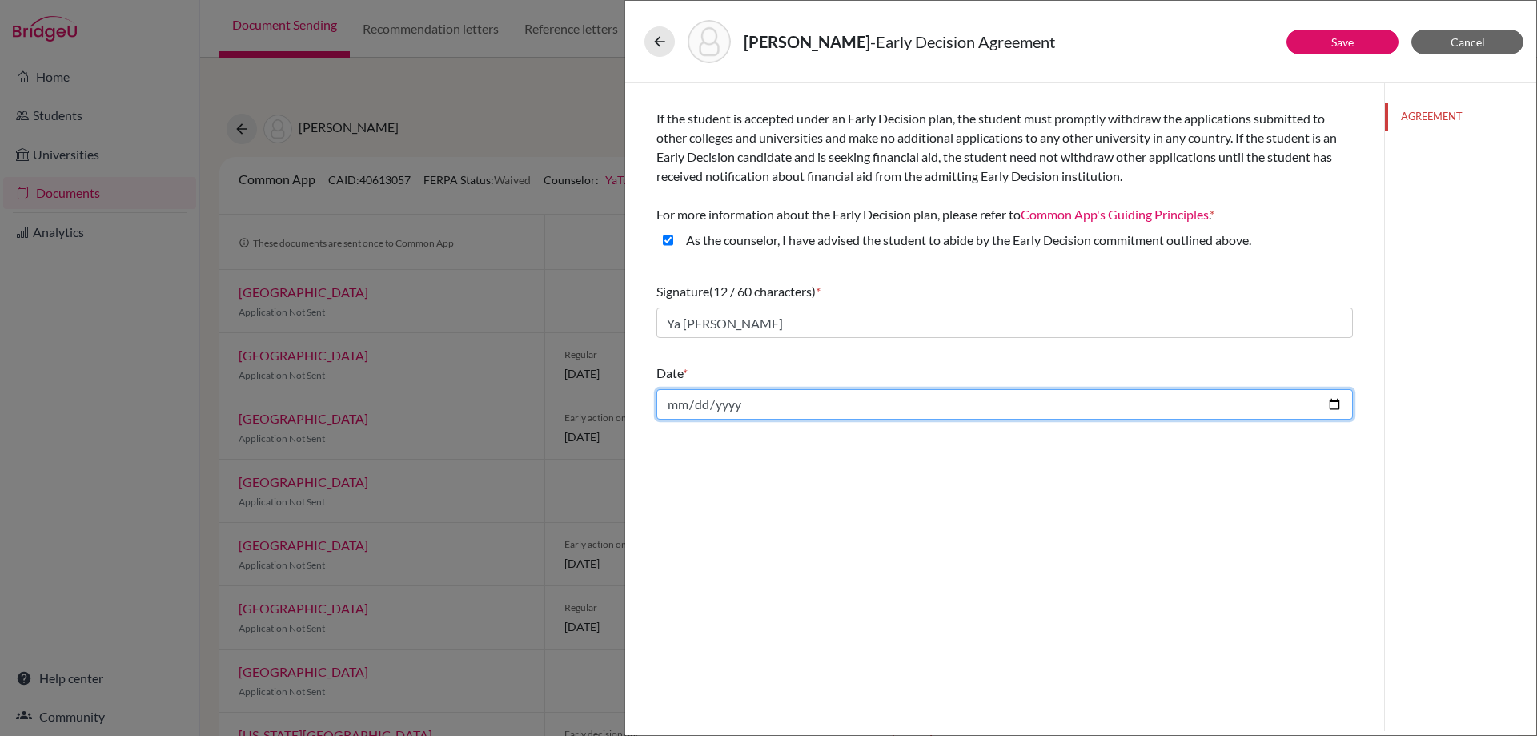
click at [1070, 407] on input "date" at bounding box center [1005, 404] width 697 height 30
type input "[DATE]"
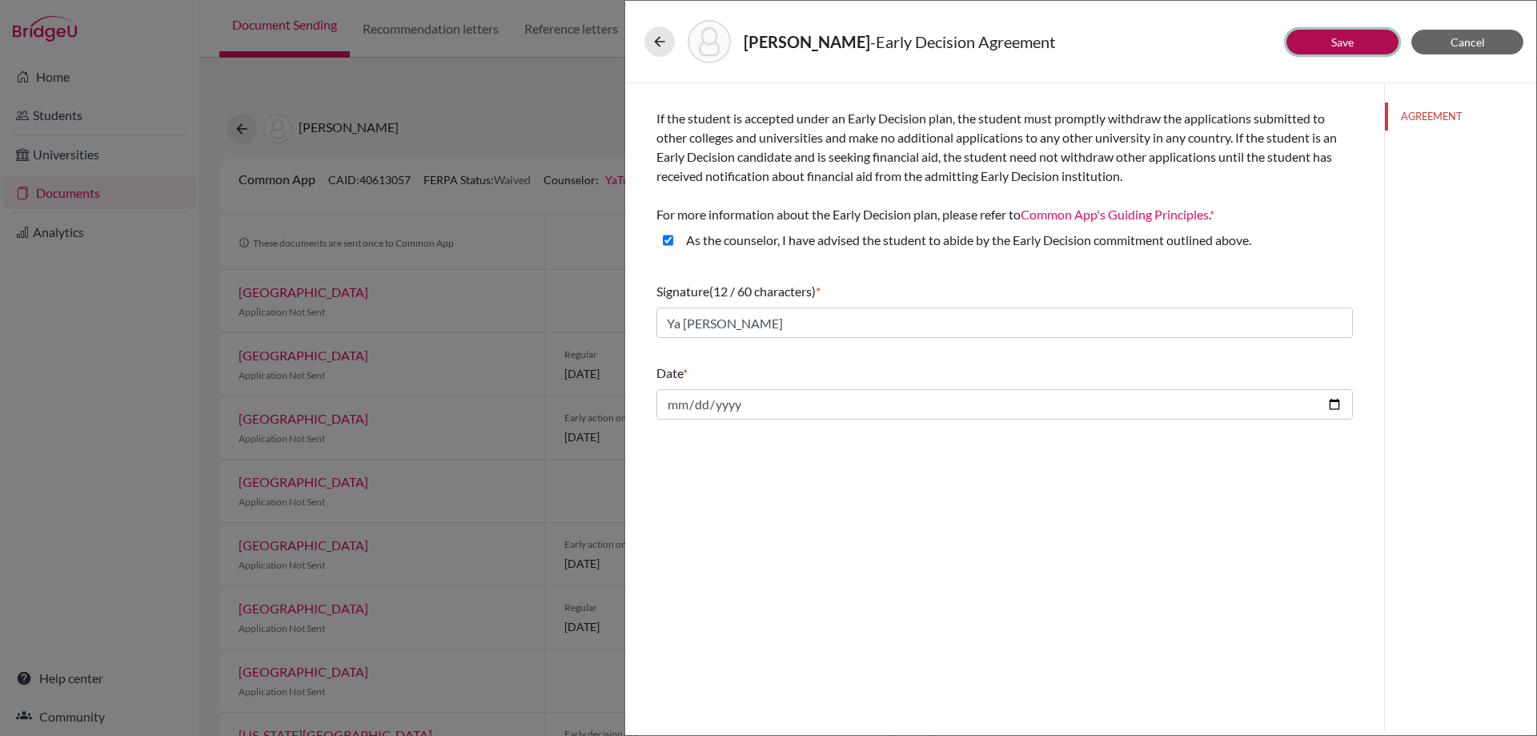
click at [1360, 42] on button "Save" at bounding box center [1343, 42] width 112 height 25
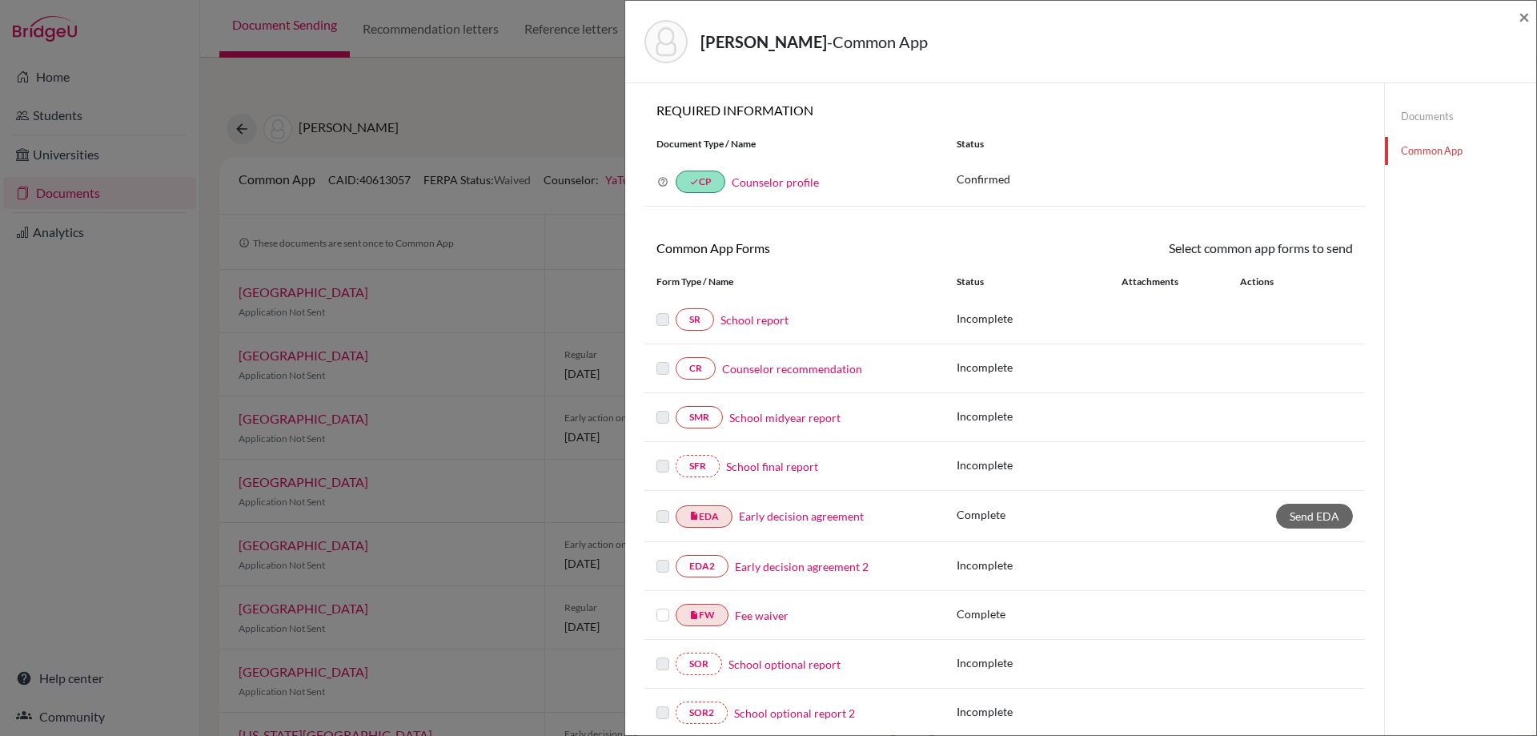
click at [805, 565] on link "Early decision agreement 2" at bounding box center [802, 566] width 134 height 17
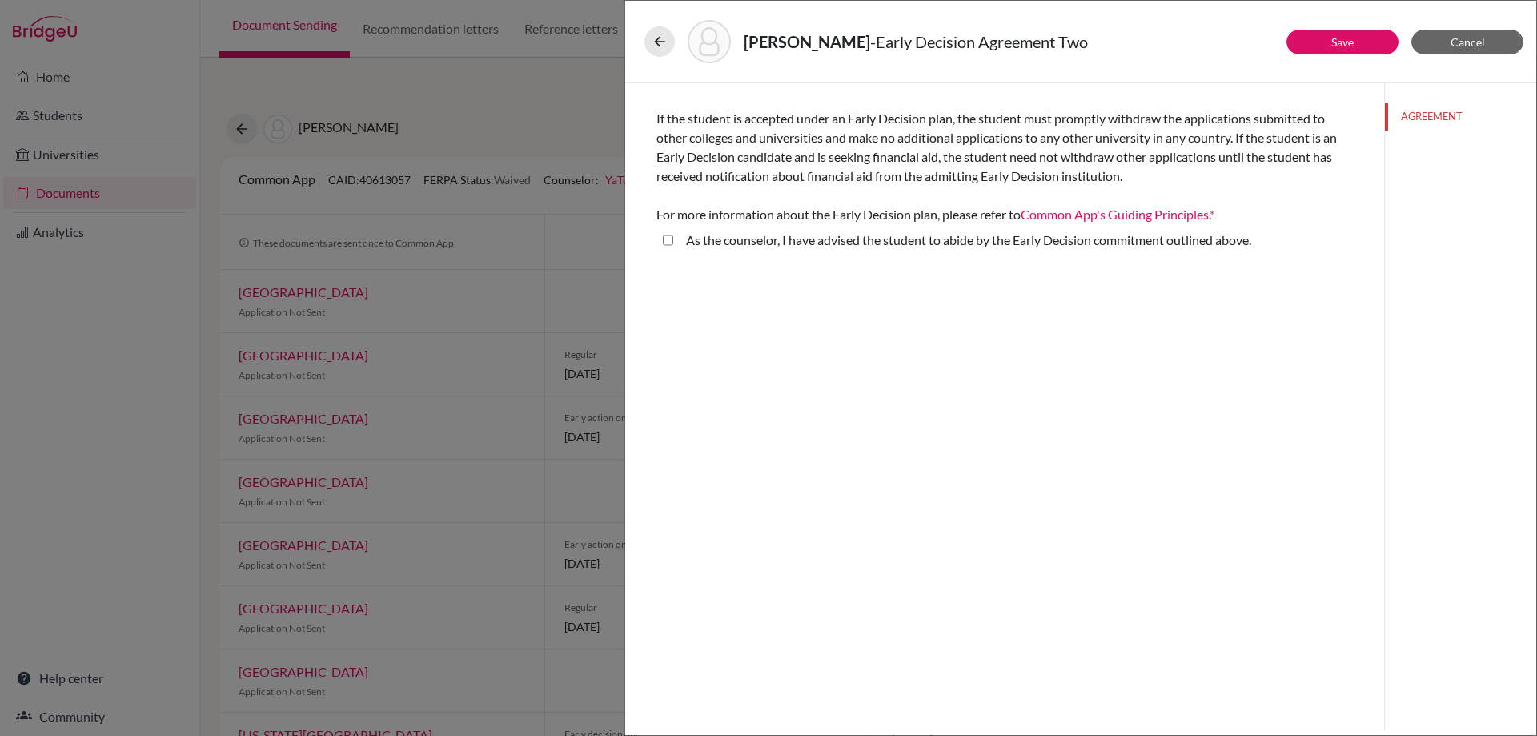
click at [667, 238] on above\ "As the counselor, I have advised the student to abide by the Early Decision com…" at bounding box center [668, 240] width 10 height 19
checkbox above\ "true"
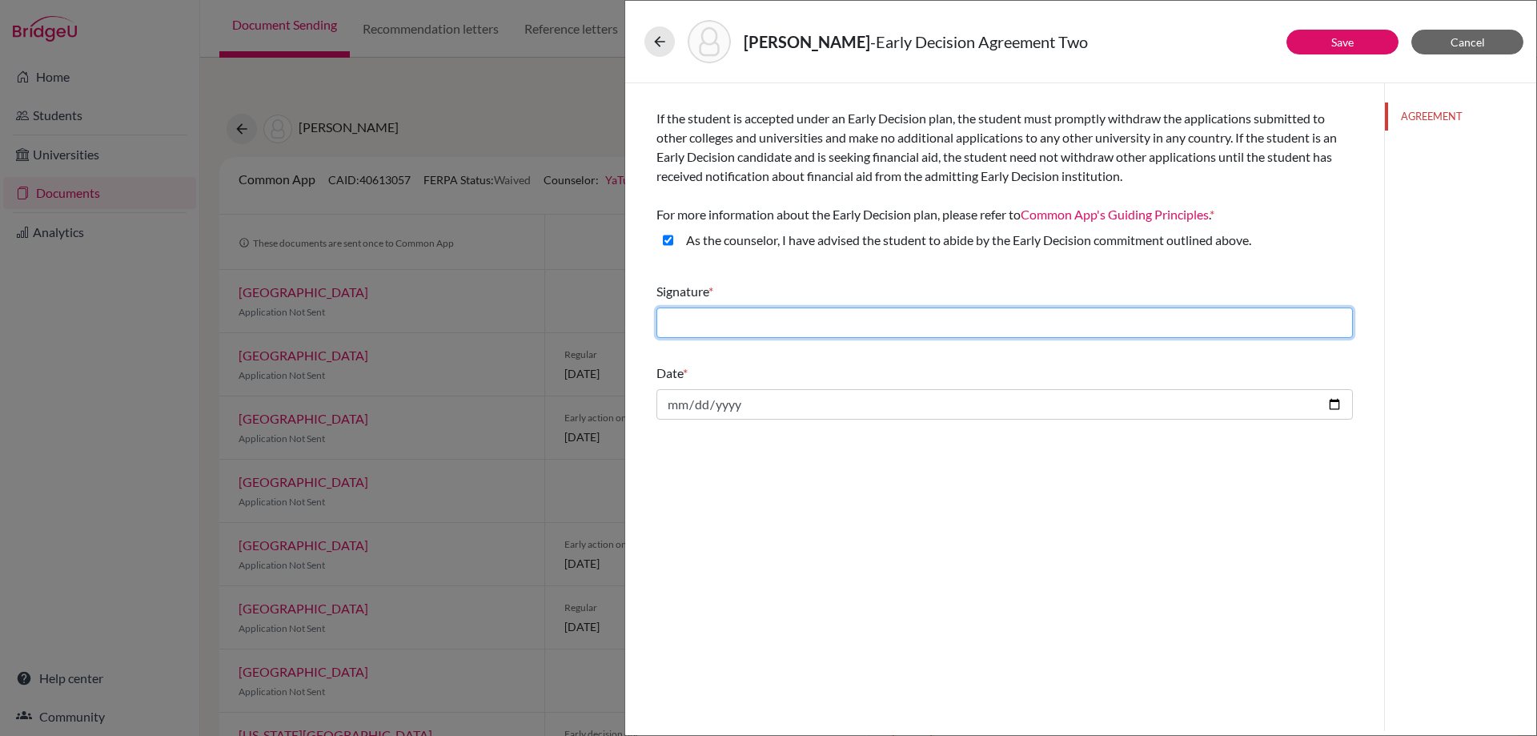
click at [801, 318] on input "text" at bounding box center [1005, 322] width 697 height 30
type input "Tsai Ya Tung"
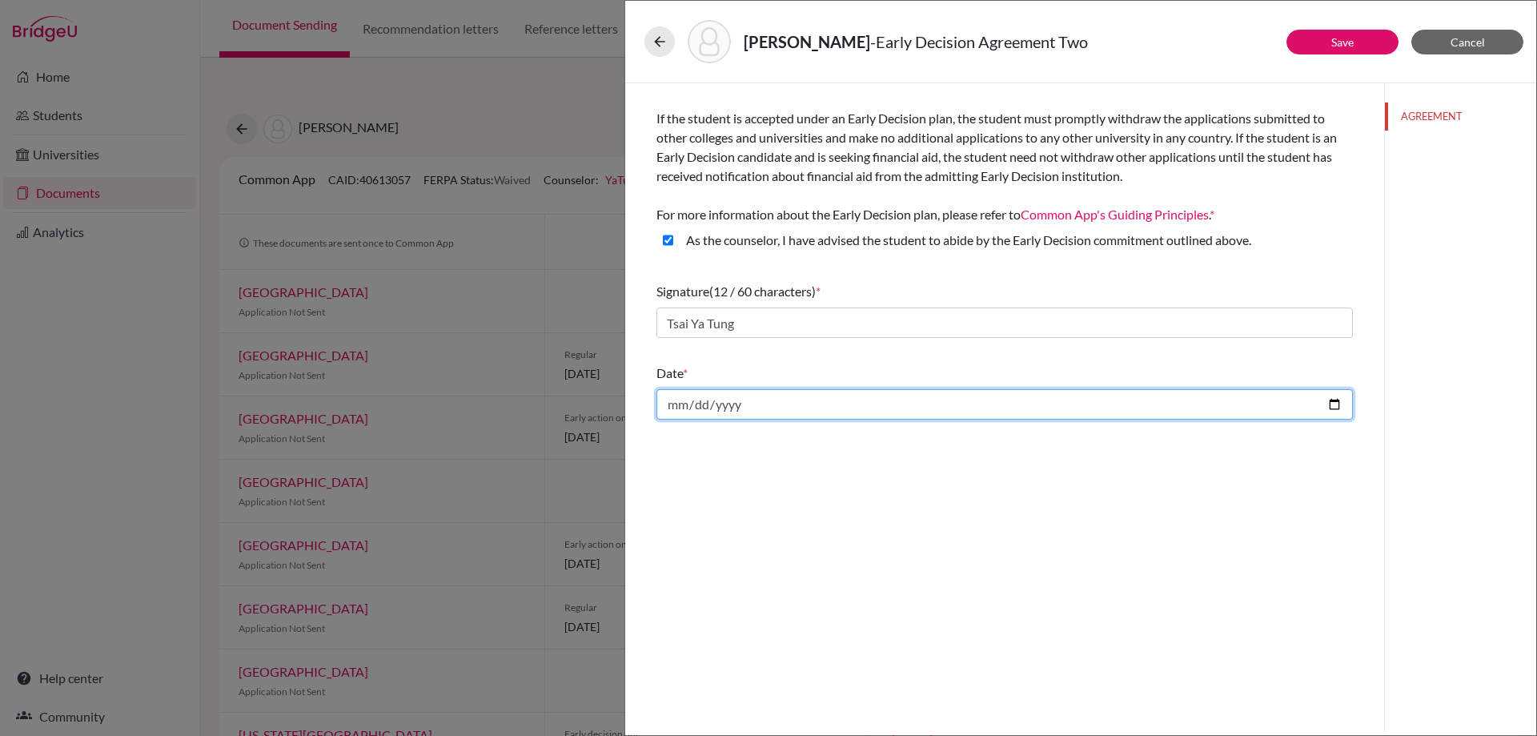
click at [1040, 416] on input "date" at bounding box center [1005, 404] width 697 height 30
click at [1330, 400] on input "date" at bounding box center [1005, 404] width 697 height 30
type input "[DATE]"
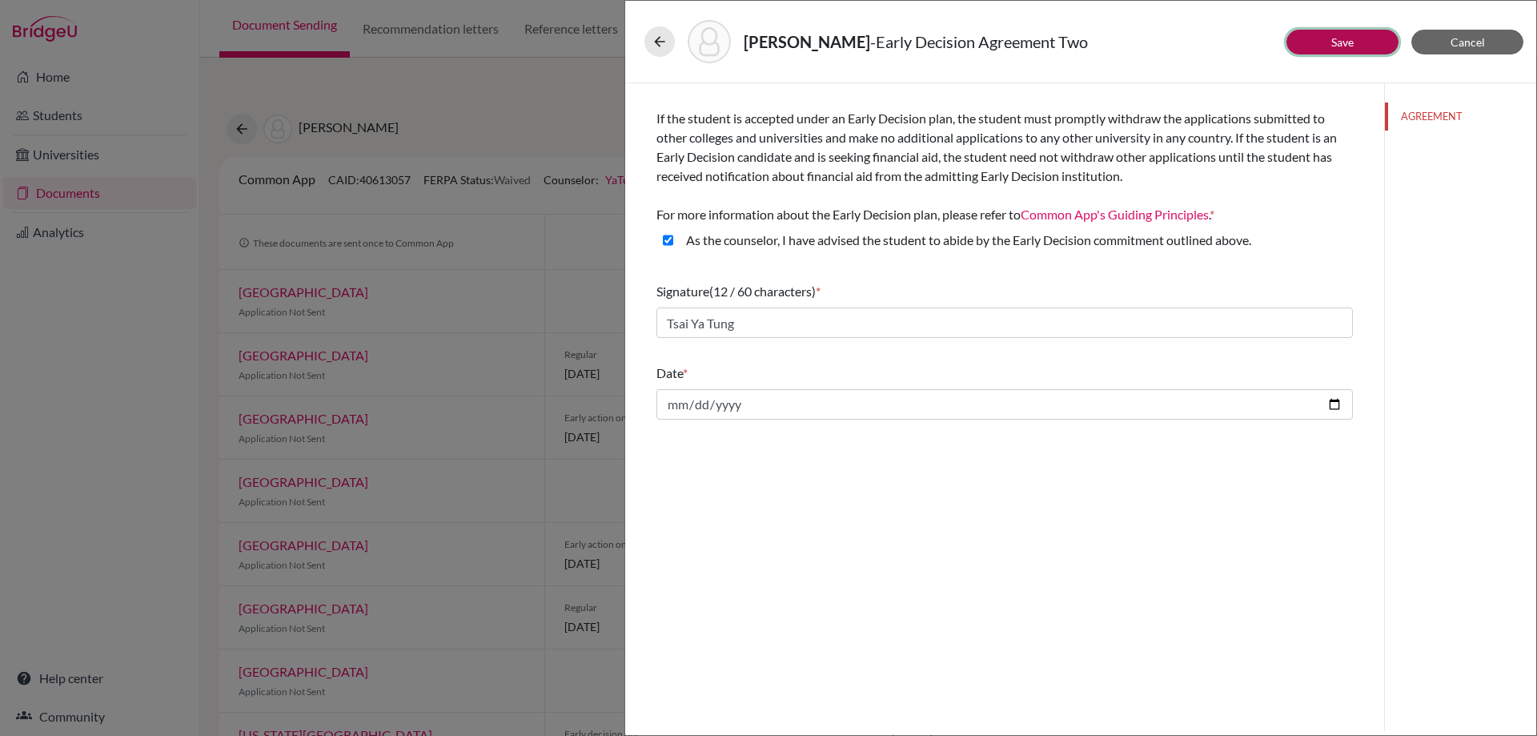
click at [1359, 43] on button "Save" at bounding box center [1343, 42] width 112 height 25
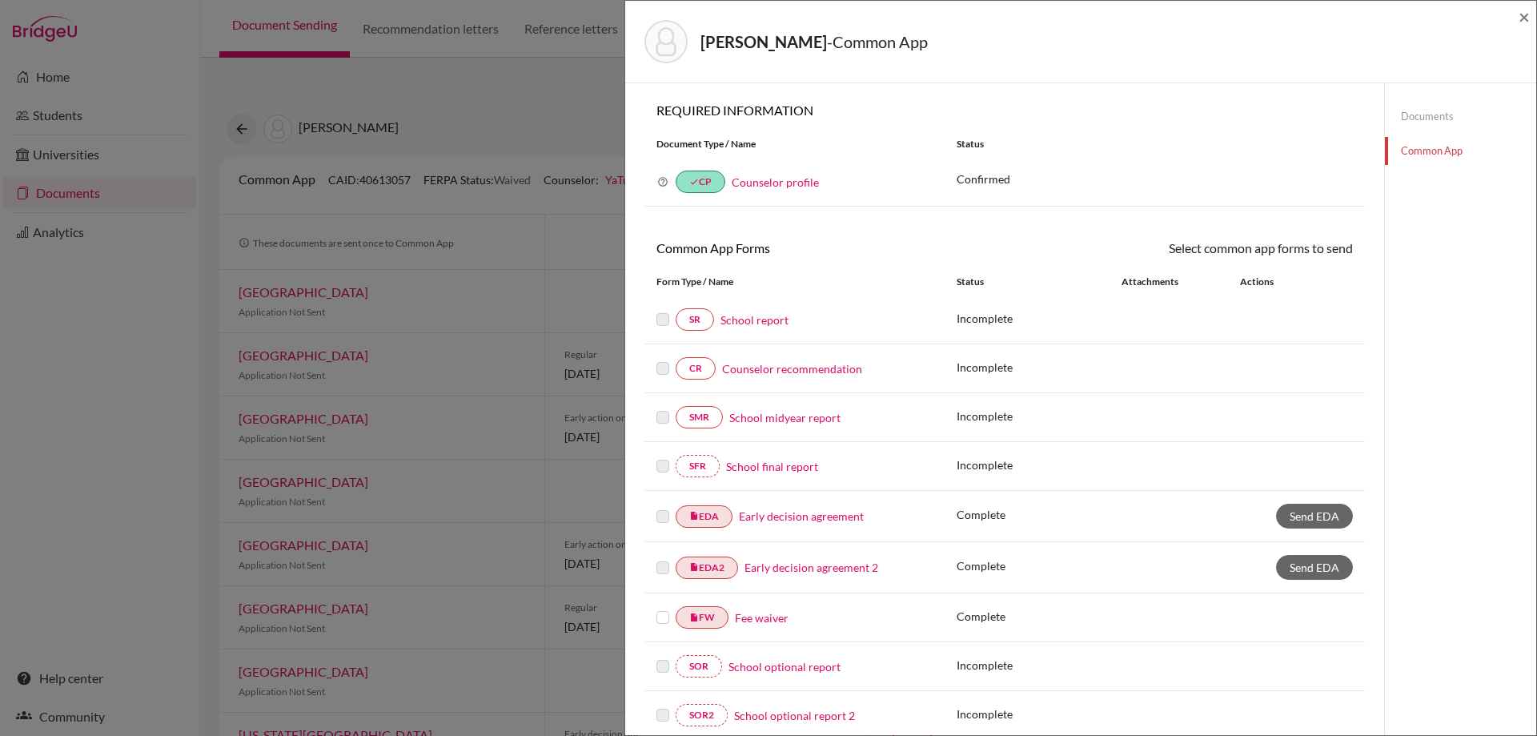
click at [781, 369] on link "Counselor recommendation" at bounding box center [792, 368] width 140 height 17
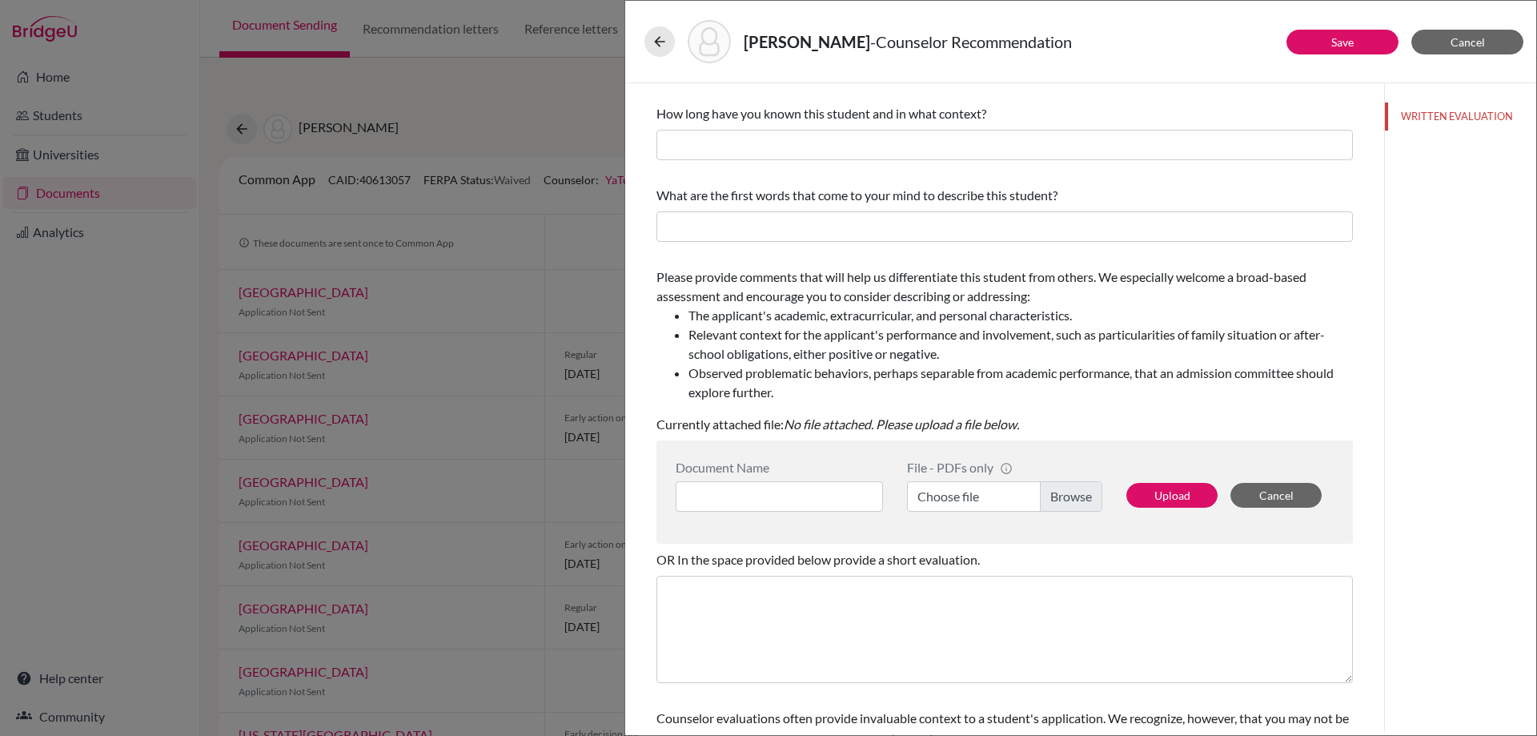
scroll to position [155, 0]
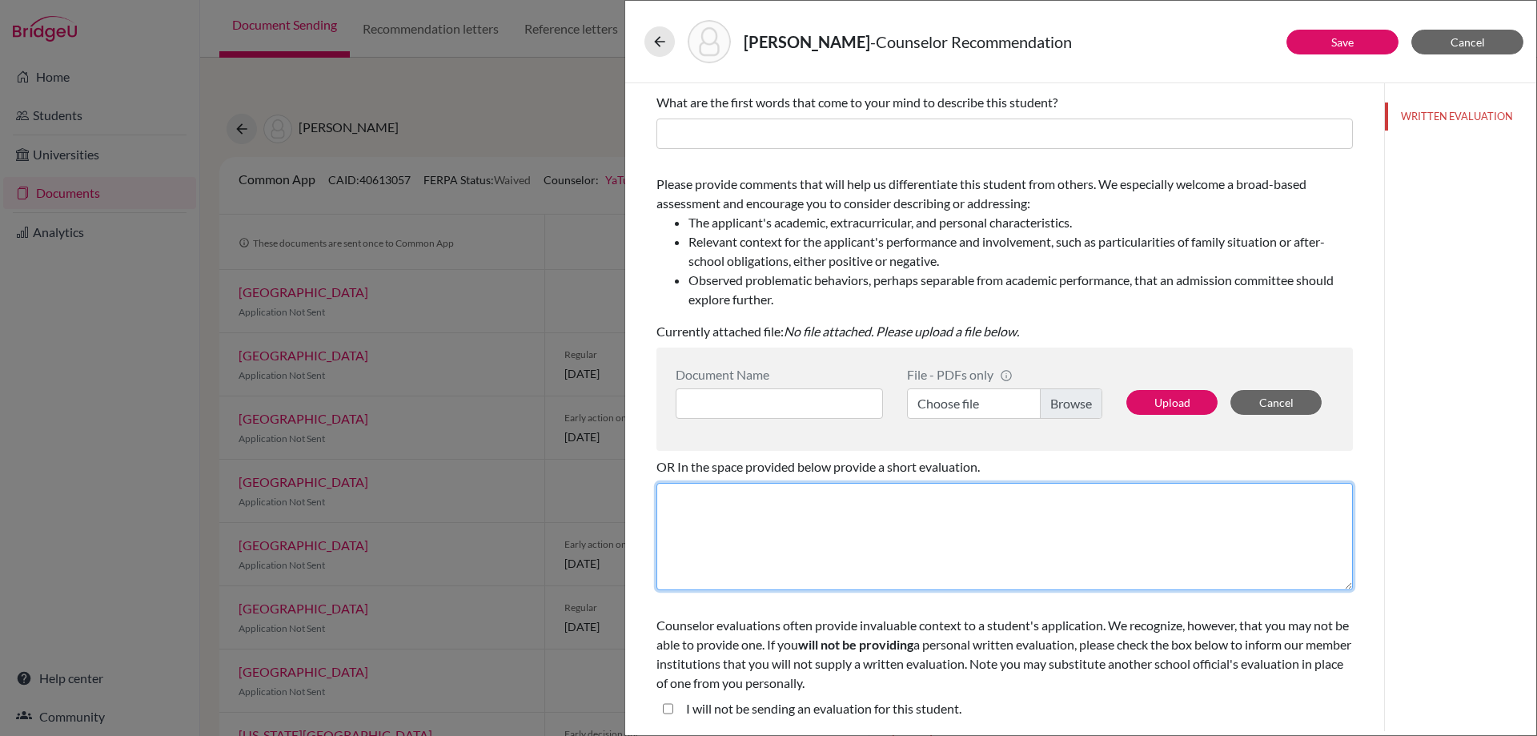
click at [1014, 521] on textarea at bounding box center [1005, 536] width 697 height 107
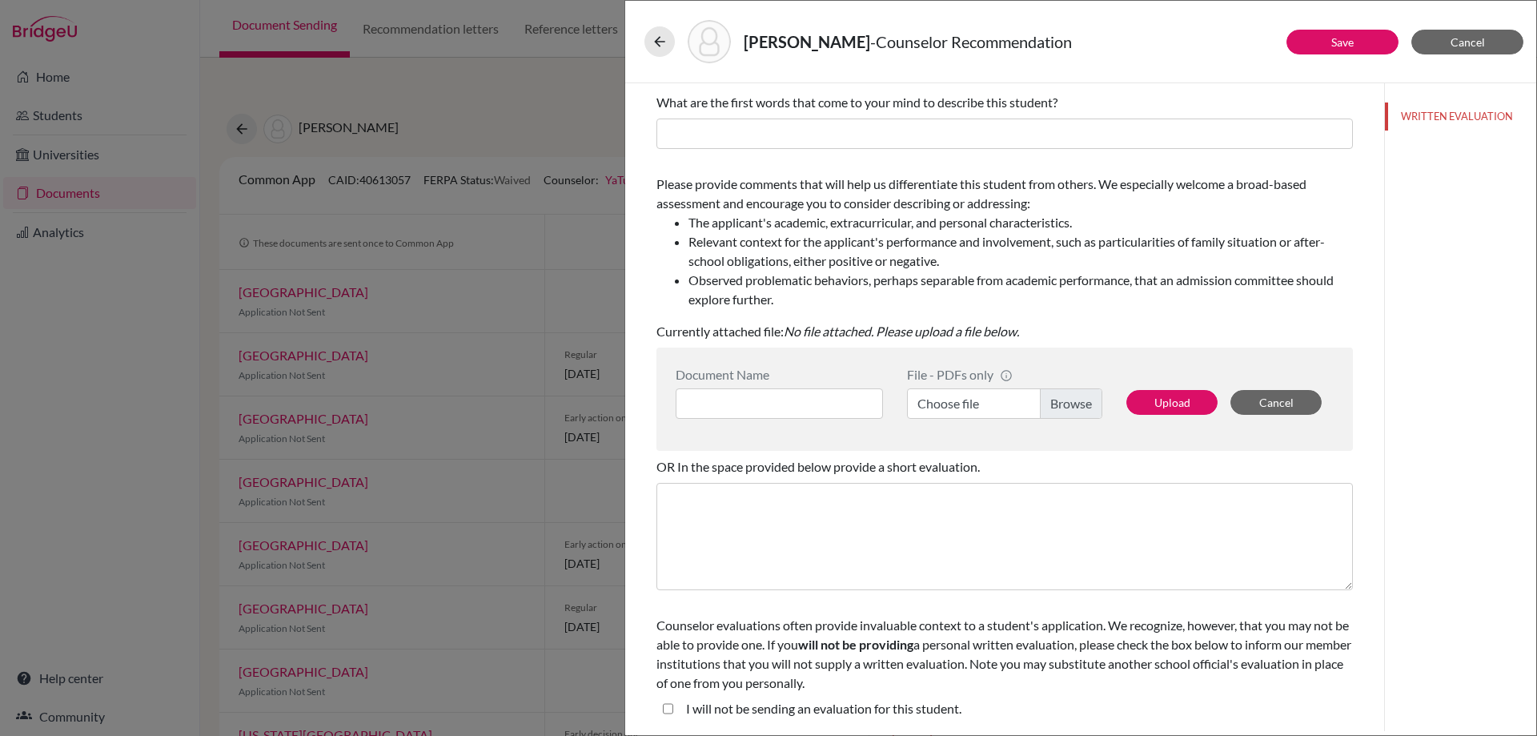
click at [660, 709] on div "I will not be sending an evaluation for this student." at bounding box center [1005, 712] width 697 height 26
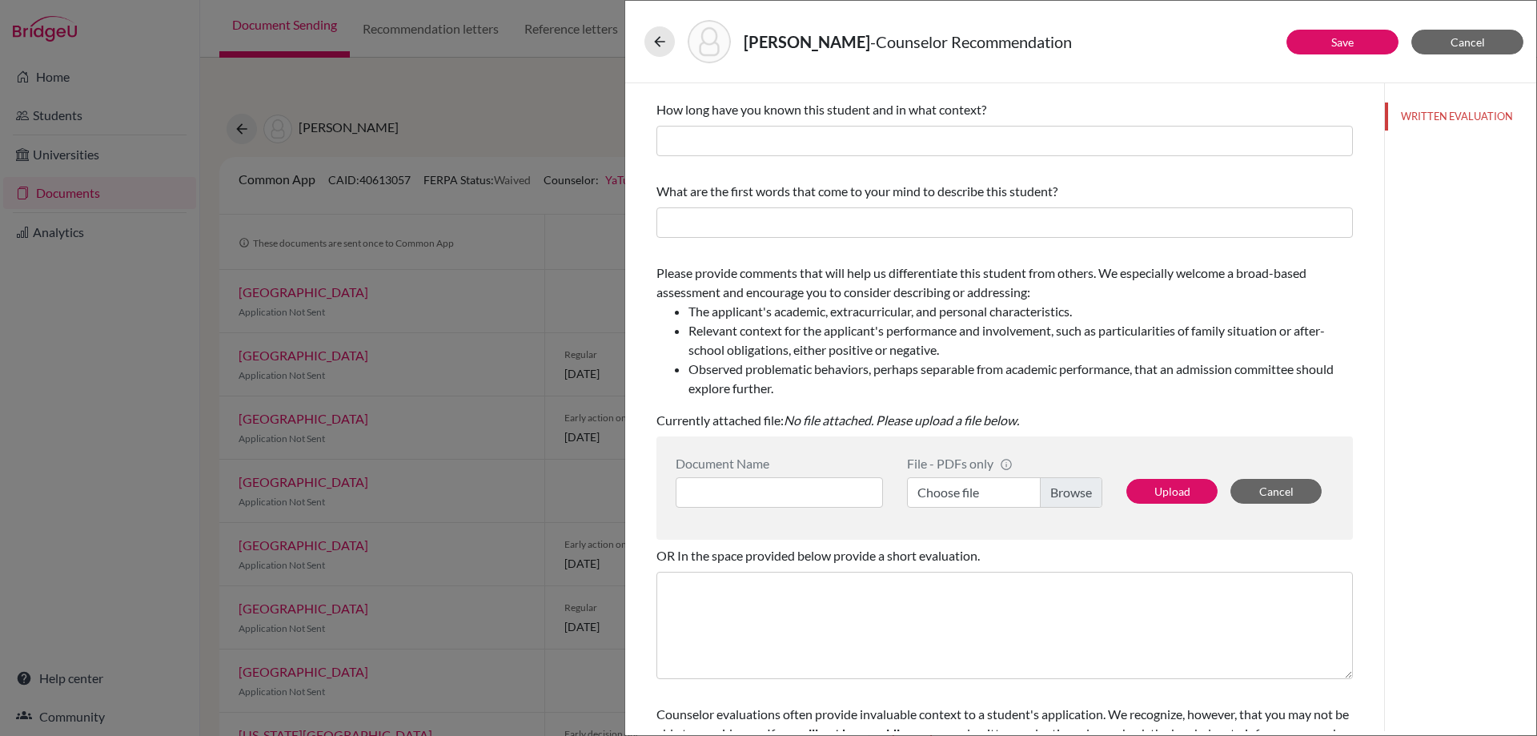
scroll to position [0, 0]
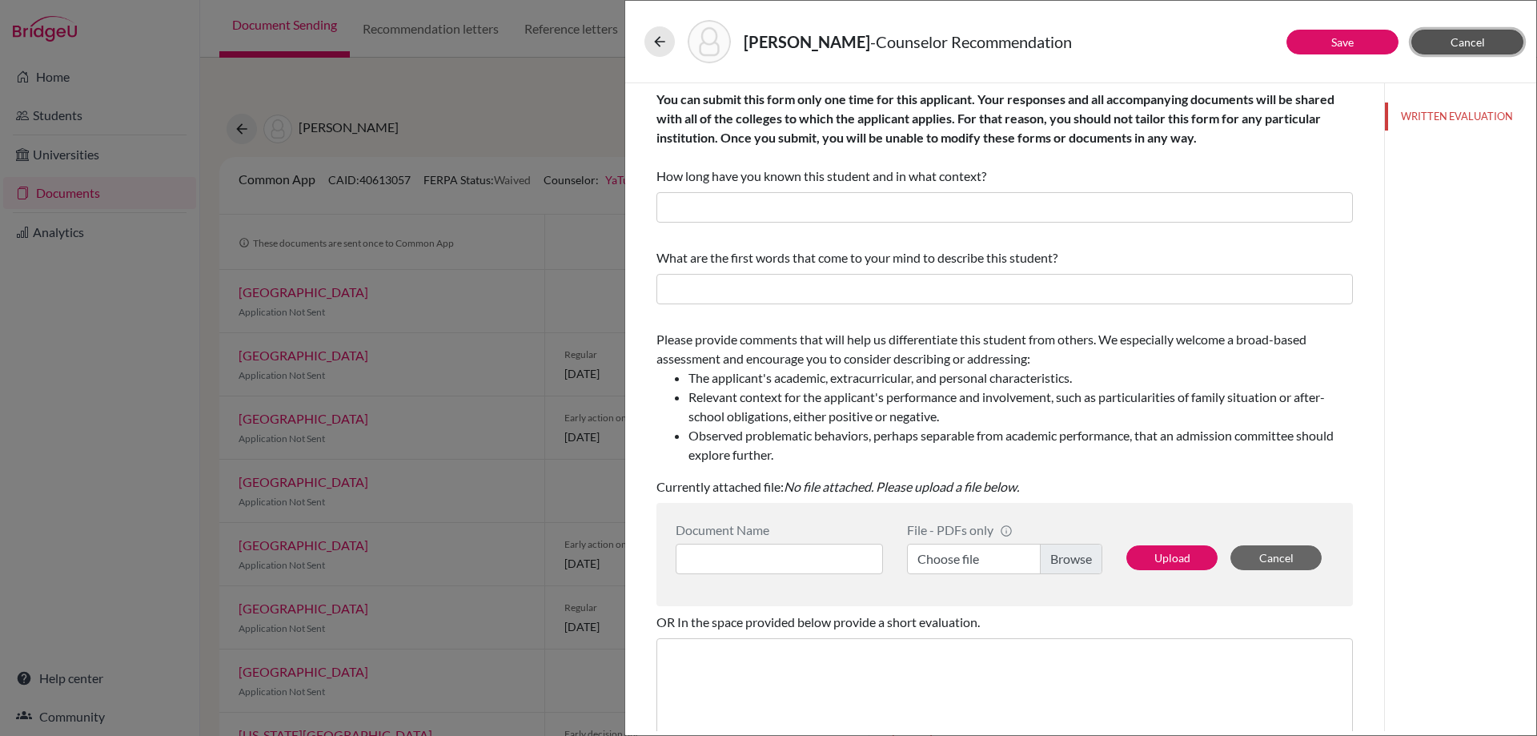
click at [1470, 41] on span "Cancel" at bounding box center [1468, 42] width 34 height 14
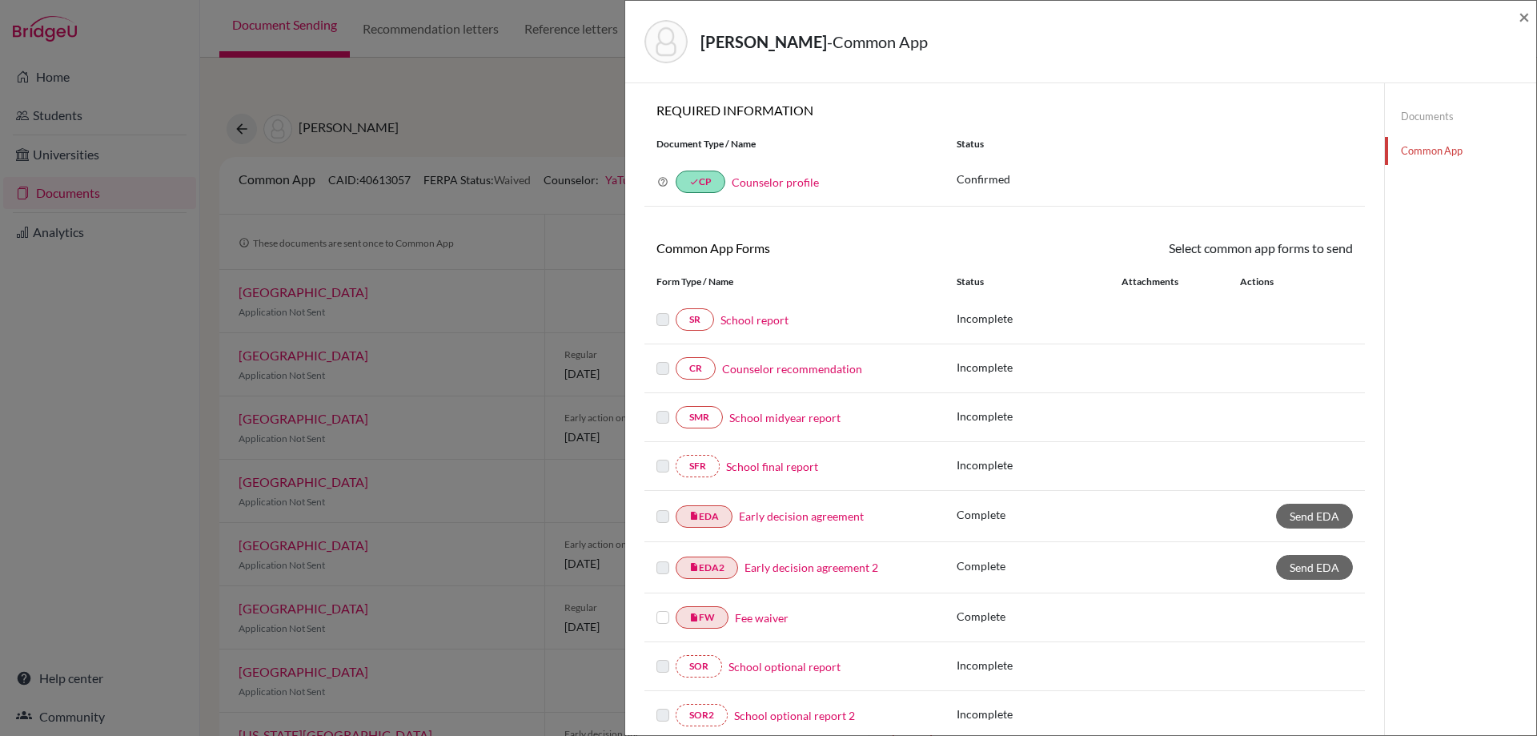
click at [1431, 114] on link "Documents" at bounding box center [1460, 116] width 151 height 28
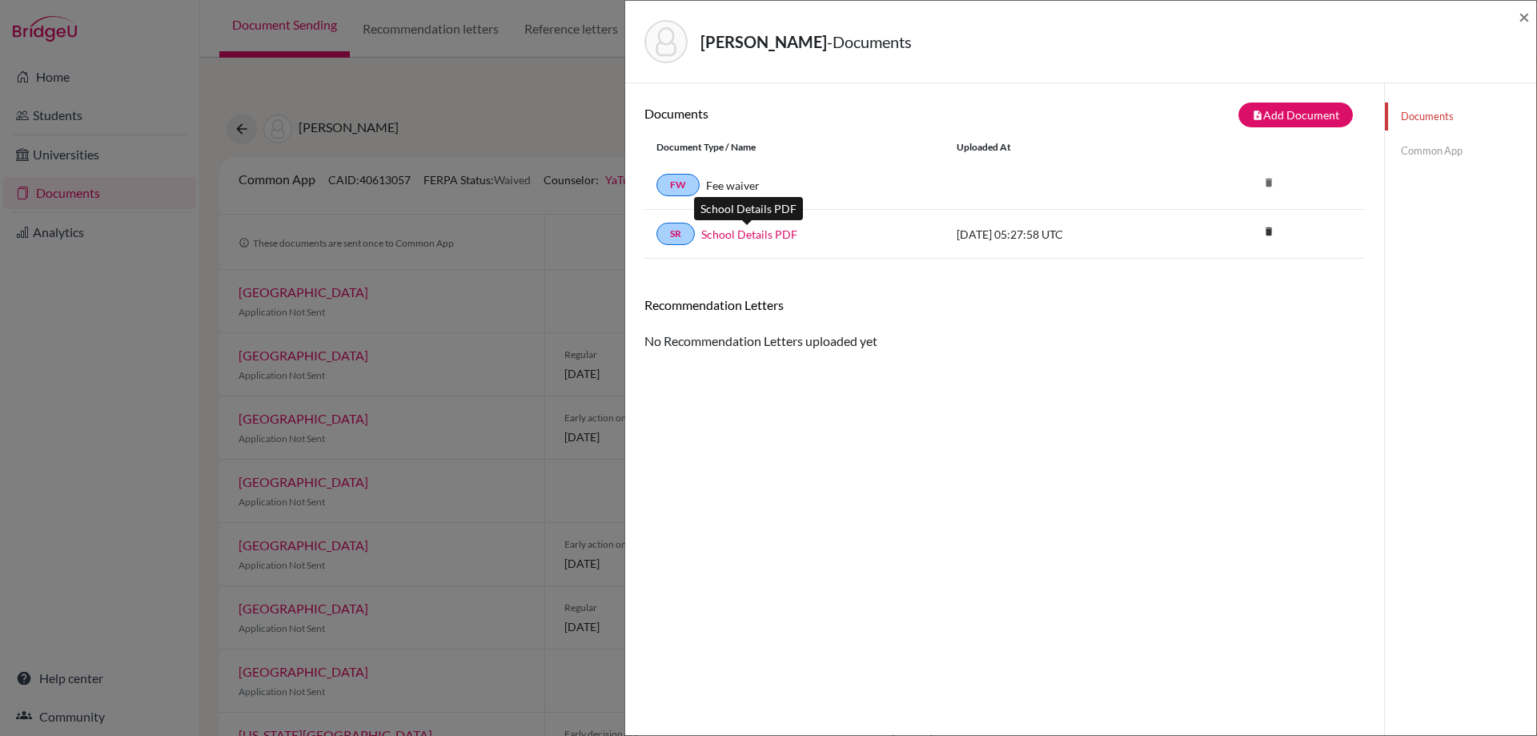
click at [746, 236] on link "School Details PDF" at bounding box center [749, 234] width 96 height 17
click at [737, 192] on link "Fee waiver" at bounding box center [733, 185] width 54 height 17
click at [1526, 12] on span "×" at bounding box center [1524, 16] width 11 height 23
